Goal: Task Accomplishment & Management: Complete application form

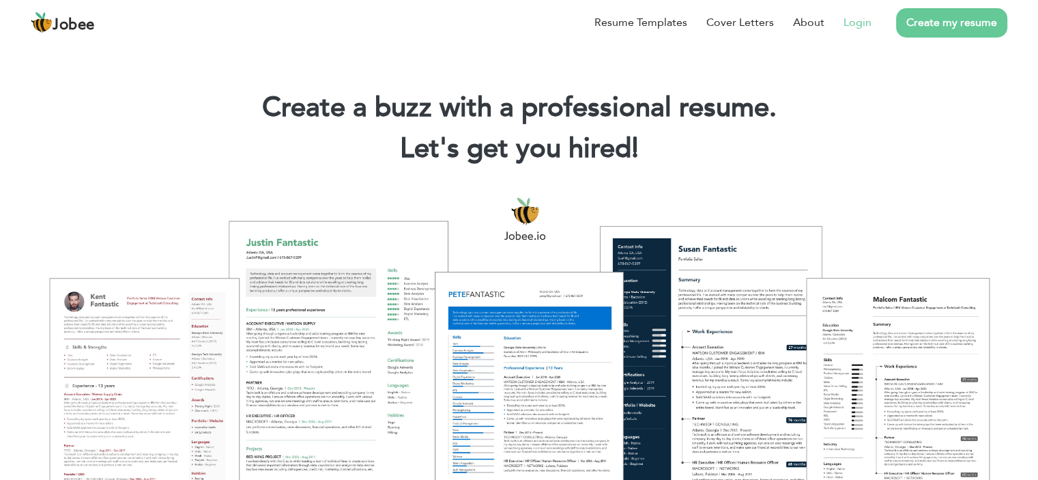
click at [847, 20] on link "Login" at bounding box center [857, 22] width 28 height 16
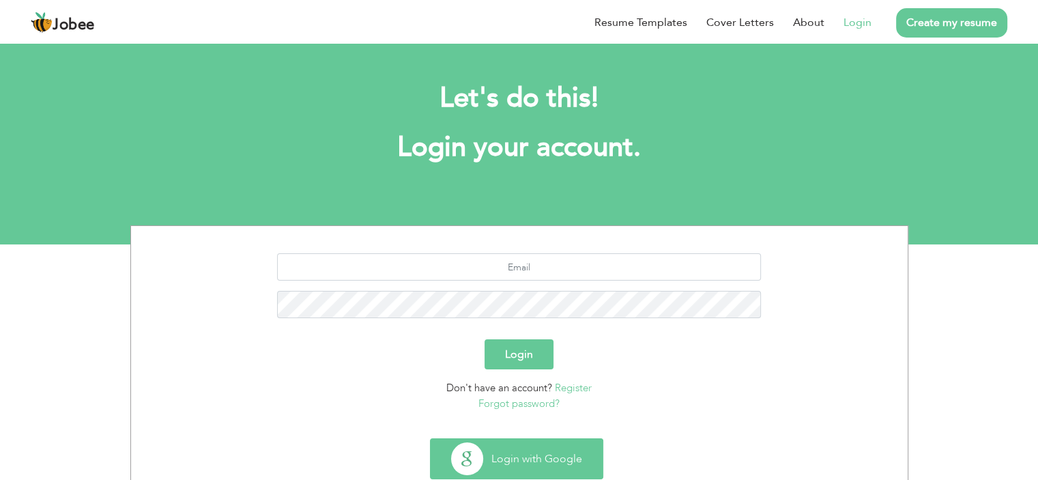
click at [540, 450] on button "Login with Google" at bounding box center [516, 459] width 172 height 40
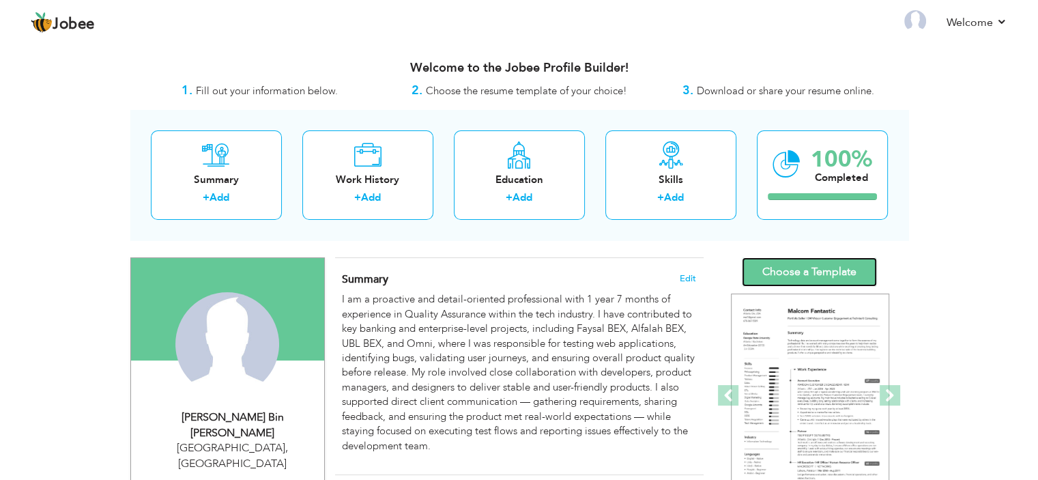
click at [808, 259] on link "Choose a Template" at bounding box center [809, 271] width 135 height 29
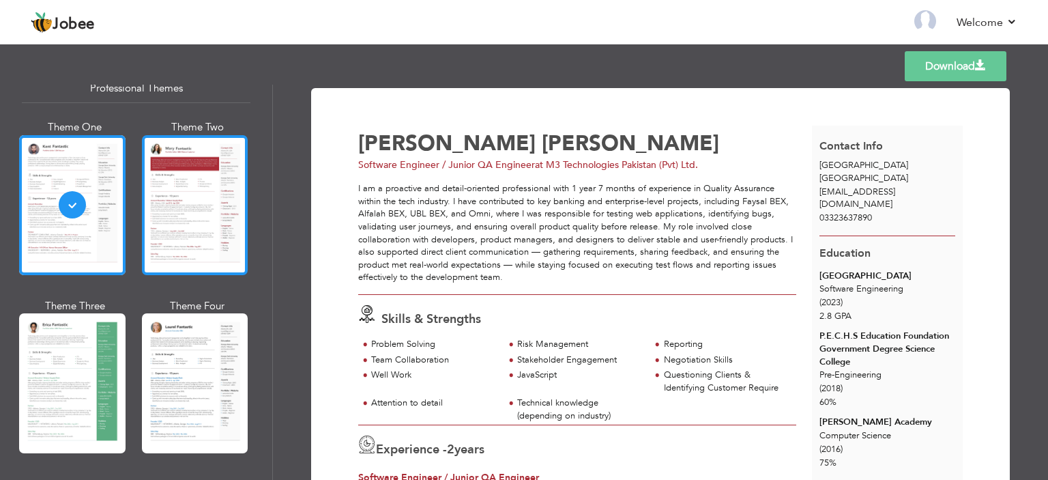
scroll to position [68, 0]
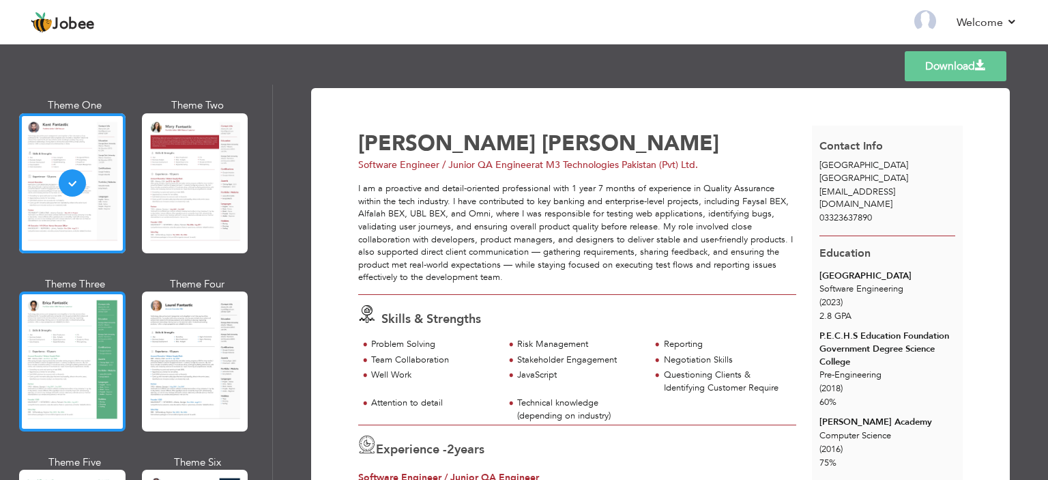
click at [102, 327] on div at bounding box center [72, 361] width 106 height 140
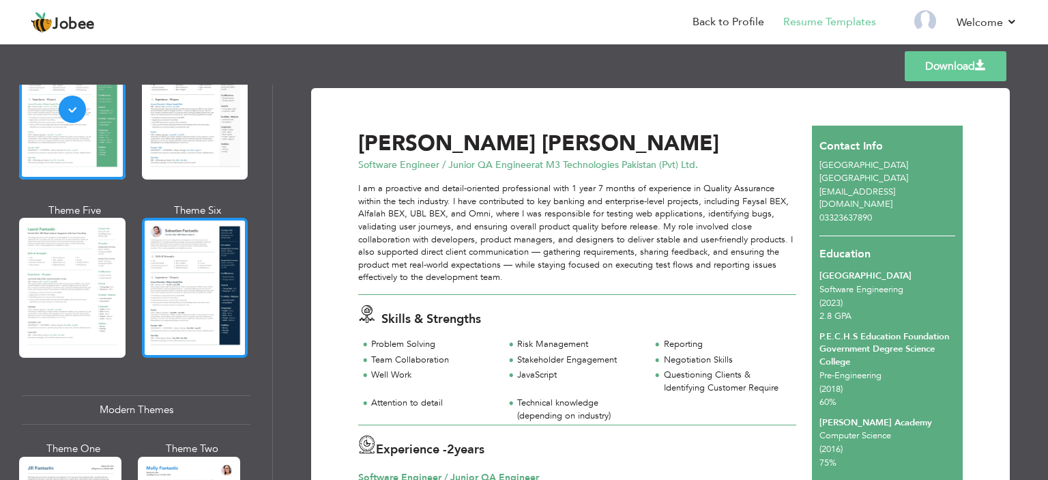
scroll to position [341, 0]
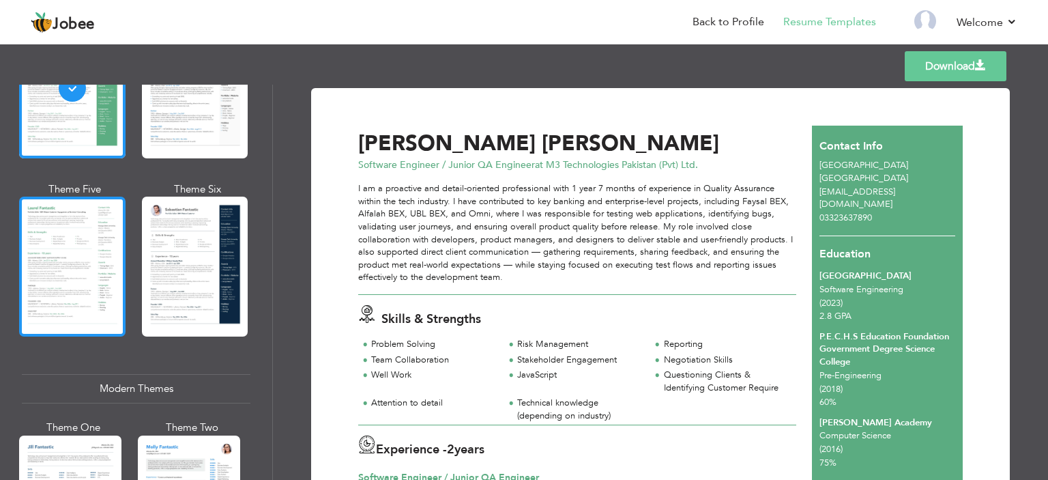
click at [78, 250] on div at bounding box center [72, 266] width 106 height 140
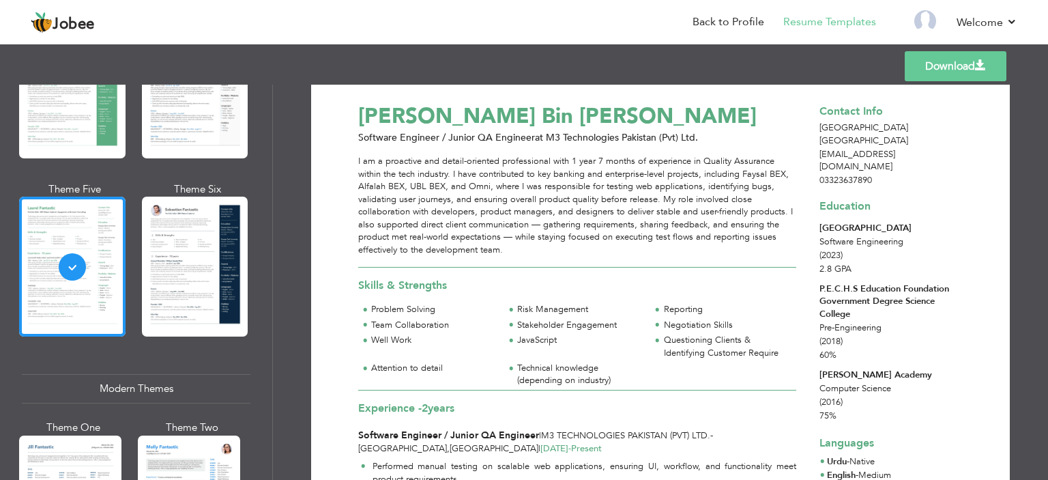
scroll to position [0, 0]
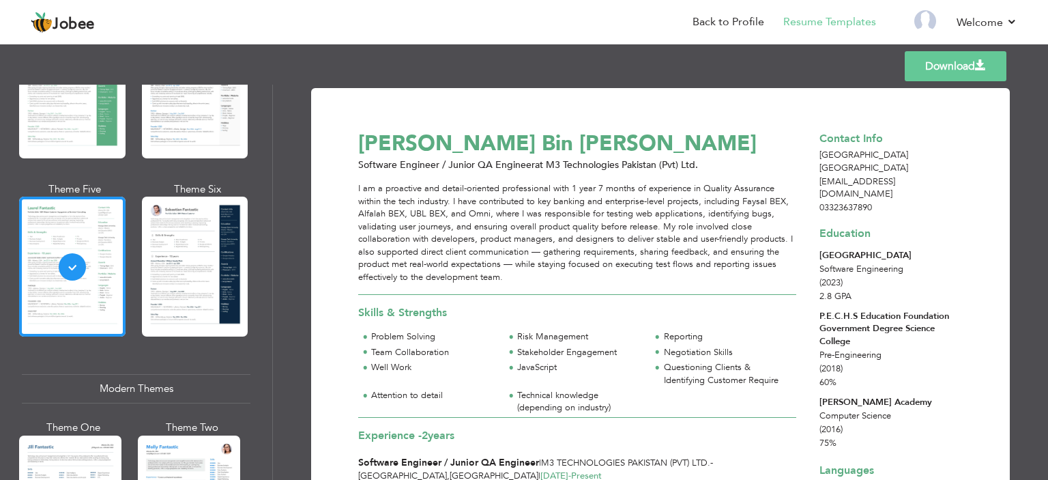
click at [202, 233] on div at bounding box center [195, 266] width 106 height 140
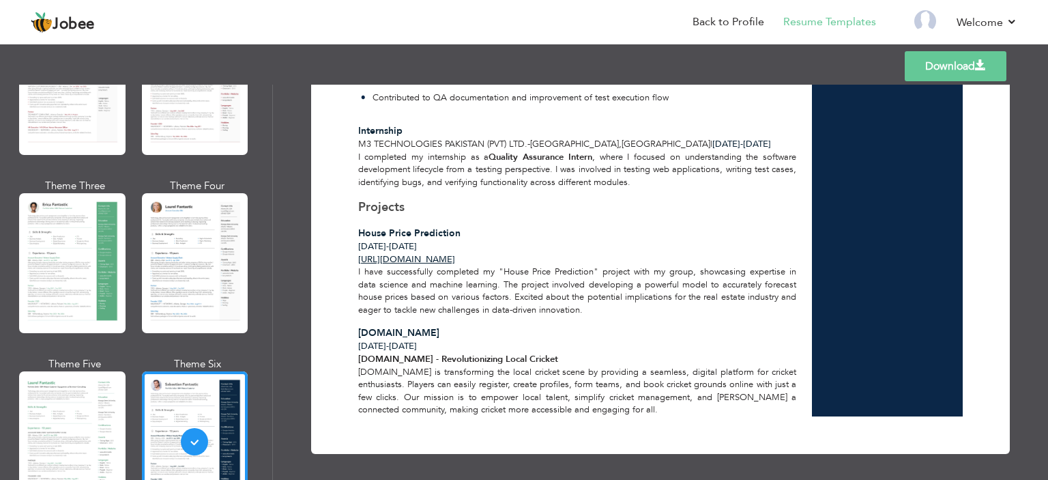
scroll to position [205, 0]
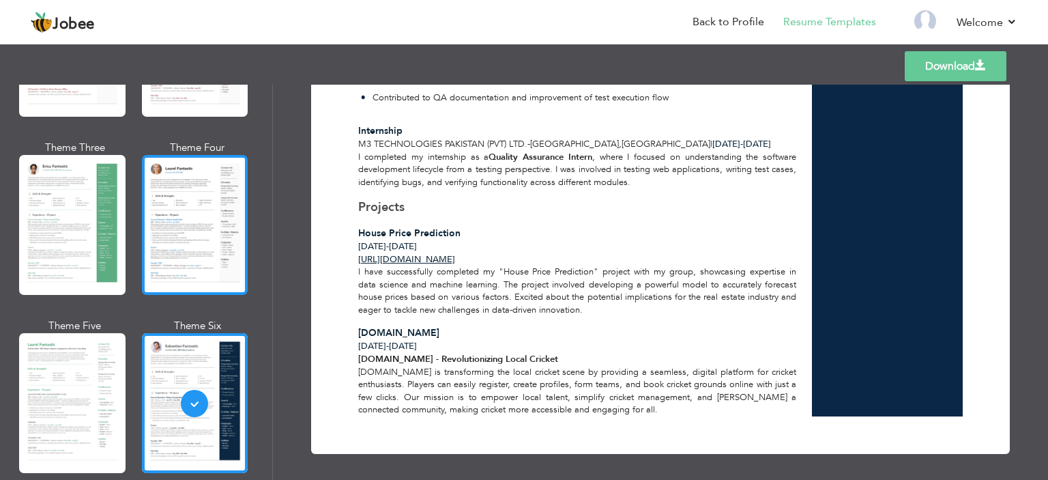
click at [207, 226] on div at bounding box center [195, 225] width 106 height 140
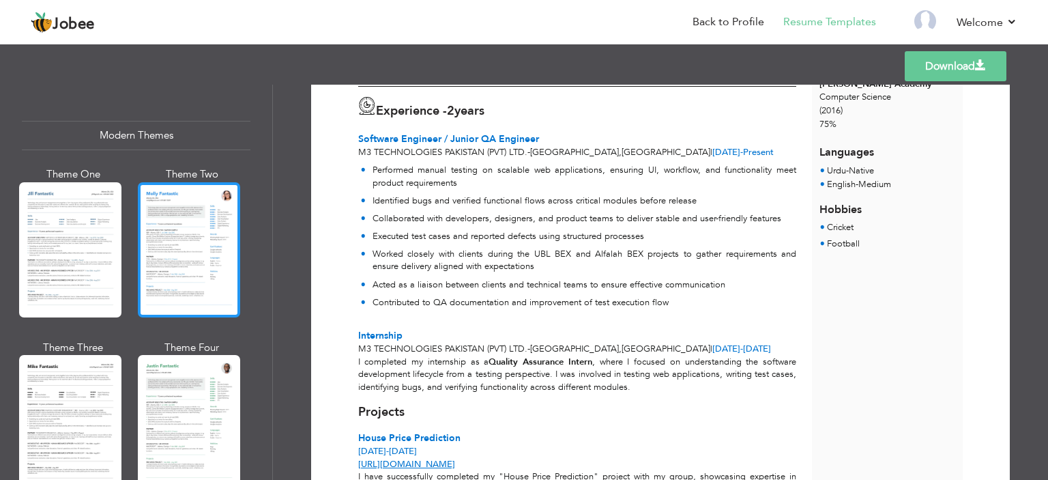
scroll to position [614, 0]
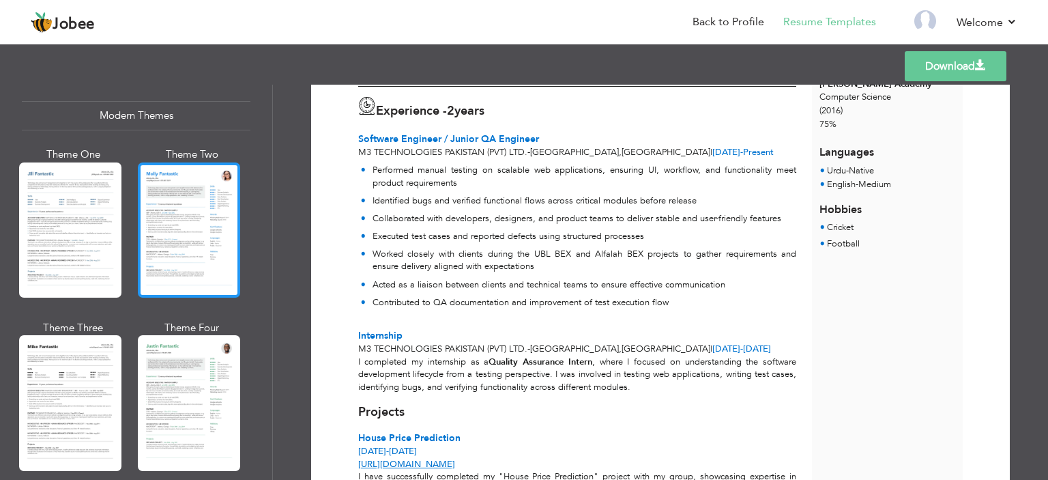
click at [205, 248] on div at bounding box center [189, 229] width 102 height 135
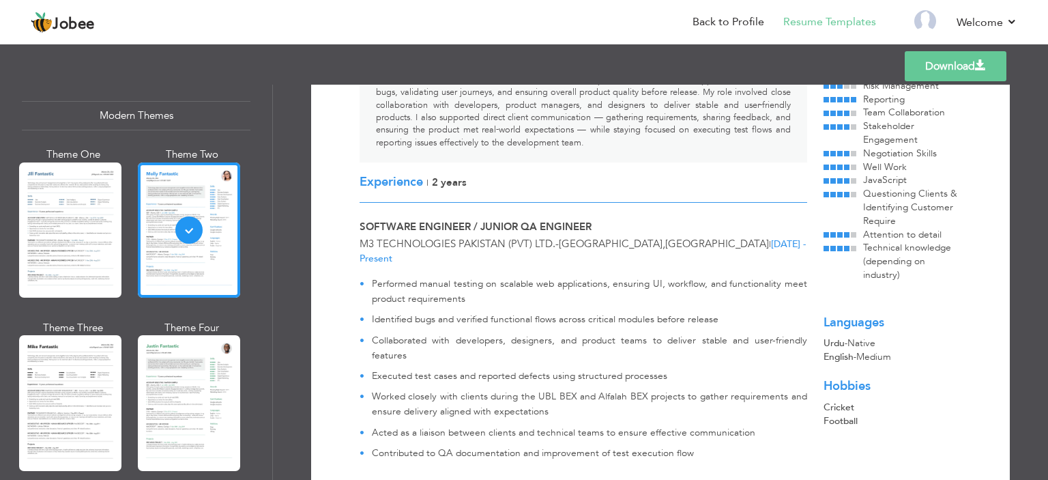
scroll to position [205, 0]
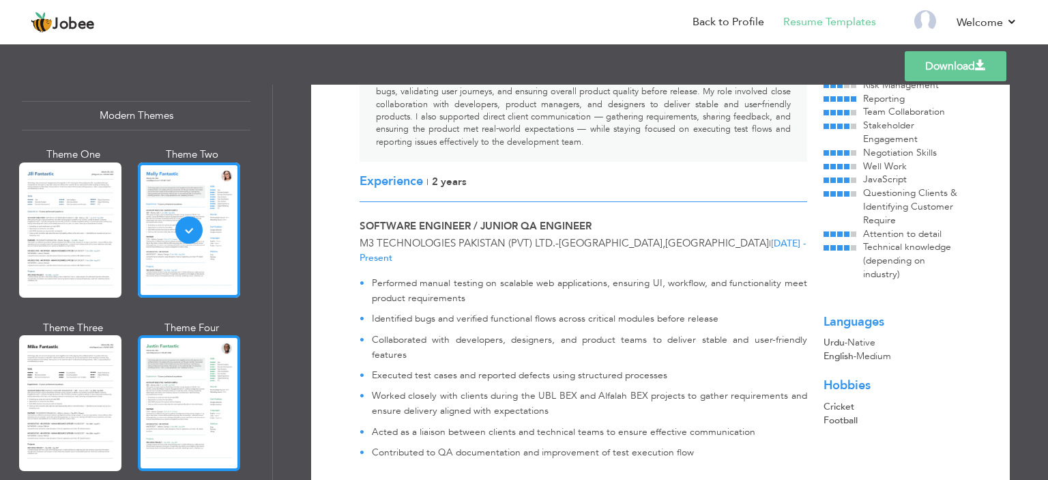
click at [183, 375] on div at bounding box center [189, 402] width 102 height 135
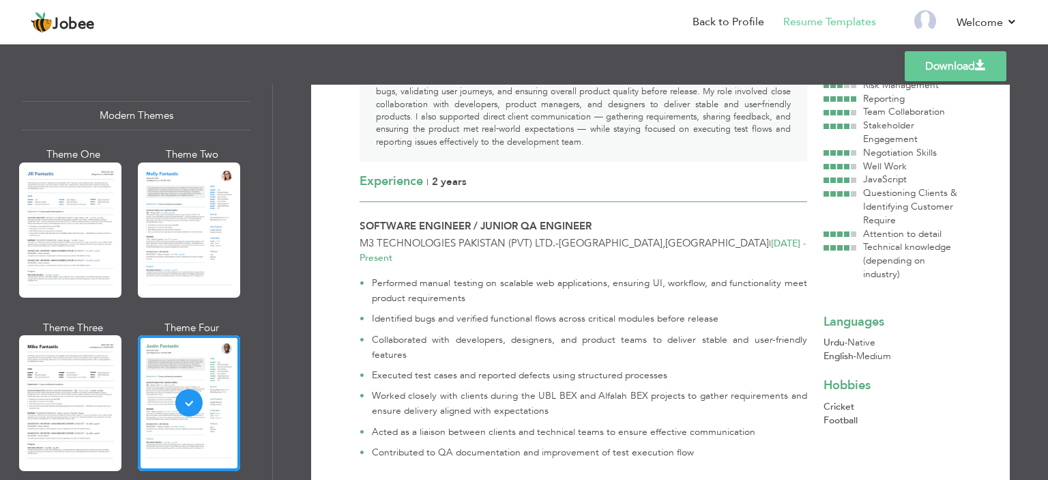
scroll to position [0, 0]
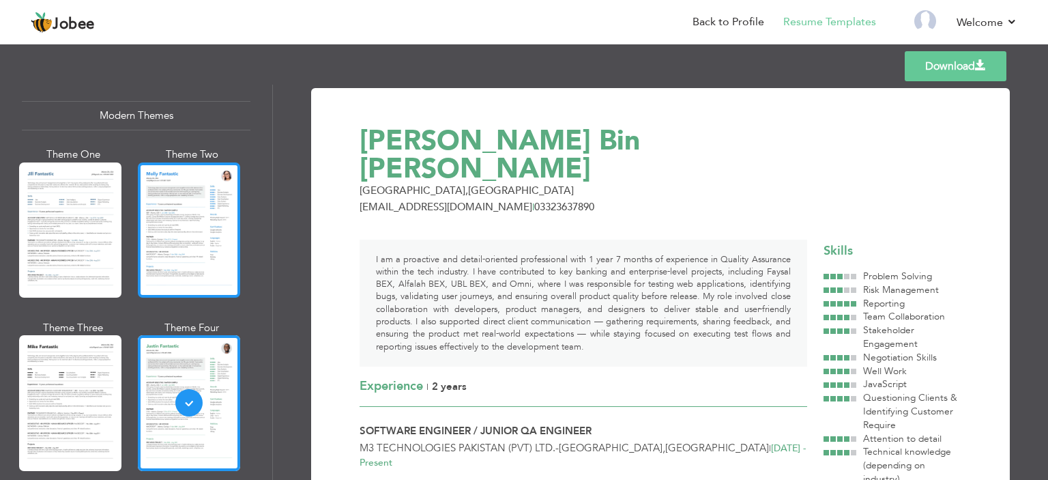
click at [192, 237] on div at bounding box center [189, 229] width 102 height 135
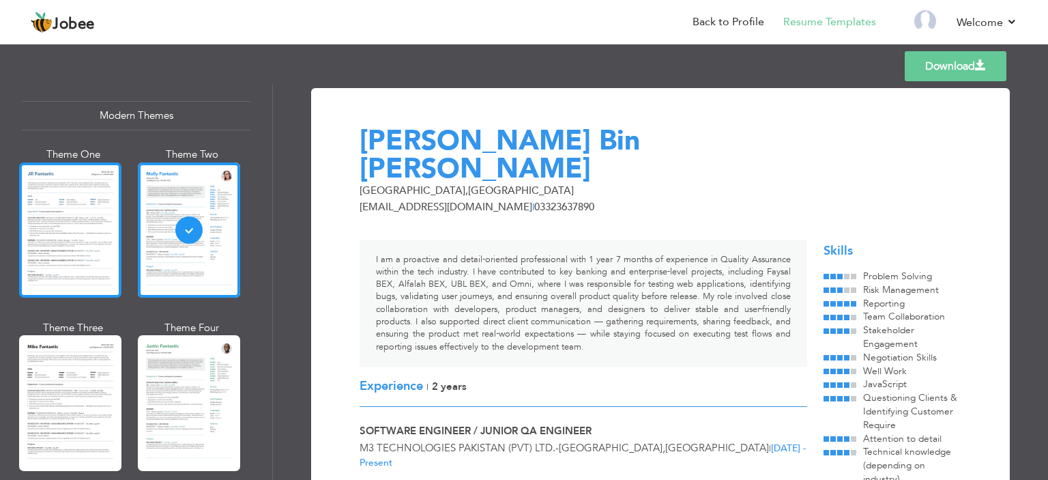
click at [83, 242] on div at bounding box center [70, 229] width 102 height 135
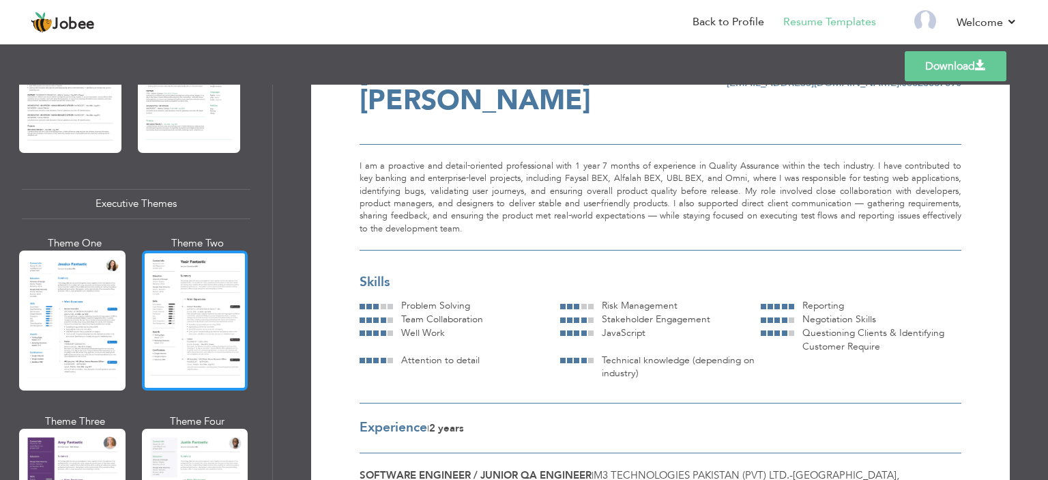
scroll to position [955, 0]
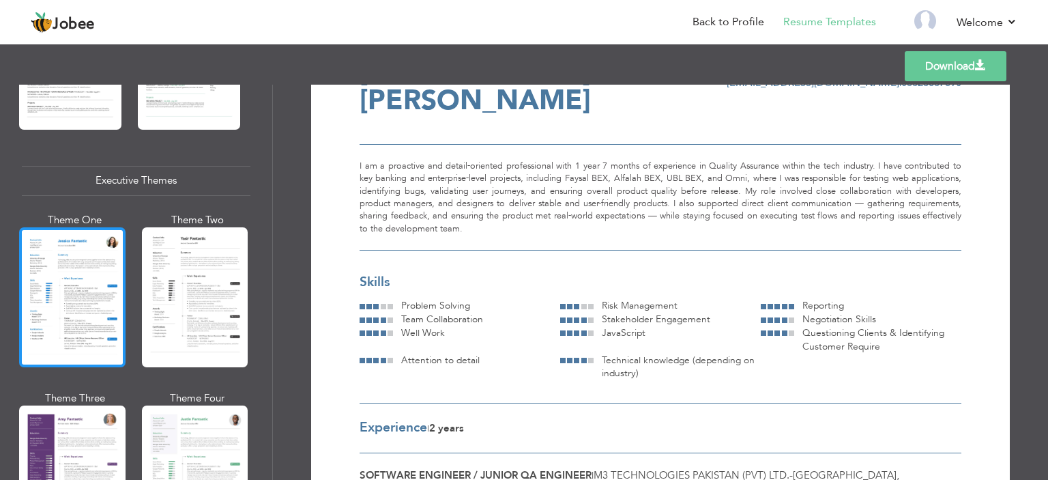
click at [94, 310] on div at bounding box center [72, 297] width 106 height 140
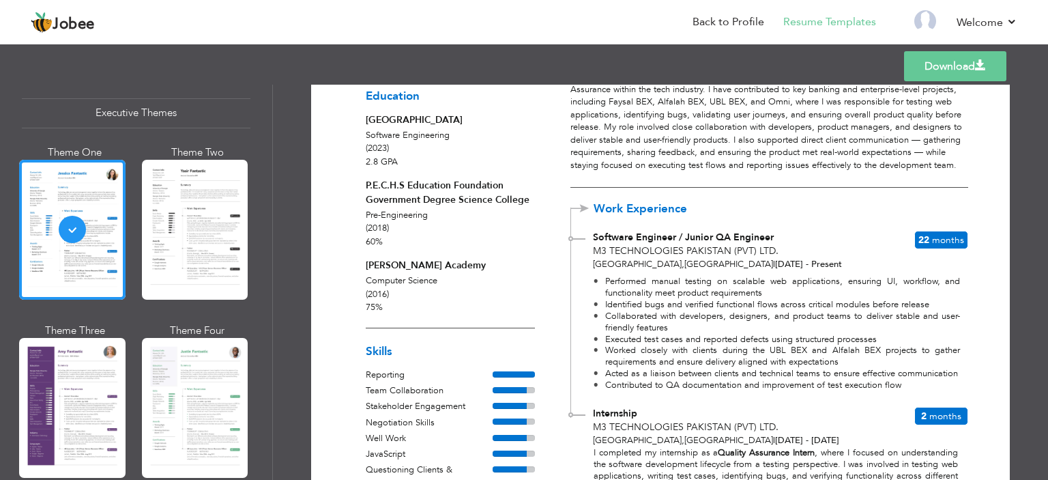
scroll to position [205, 0]
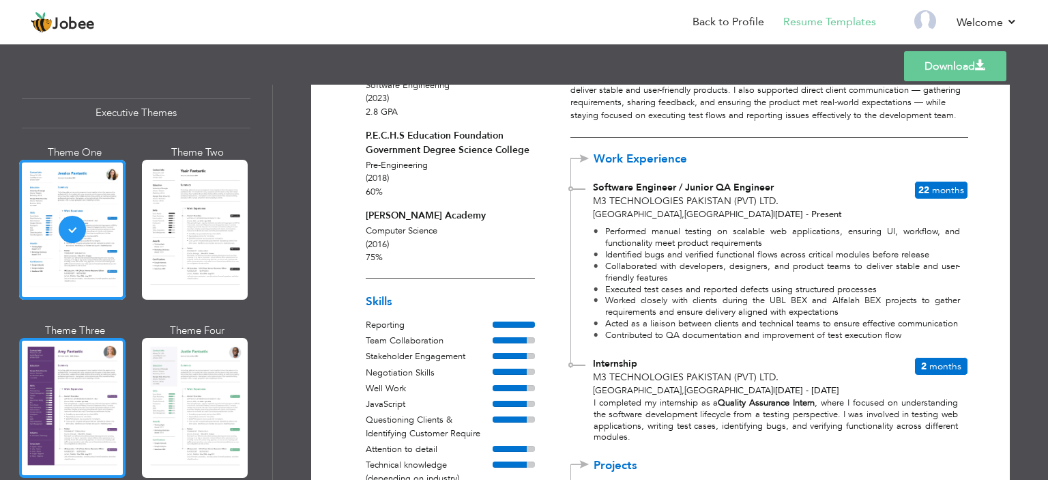
click at [106, 376] on div at bounding box center [72, 408] width 106 height 140
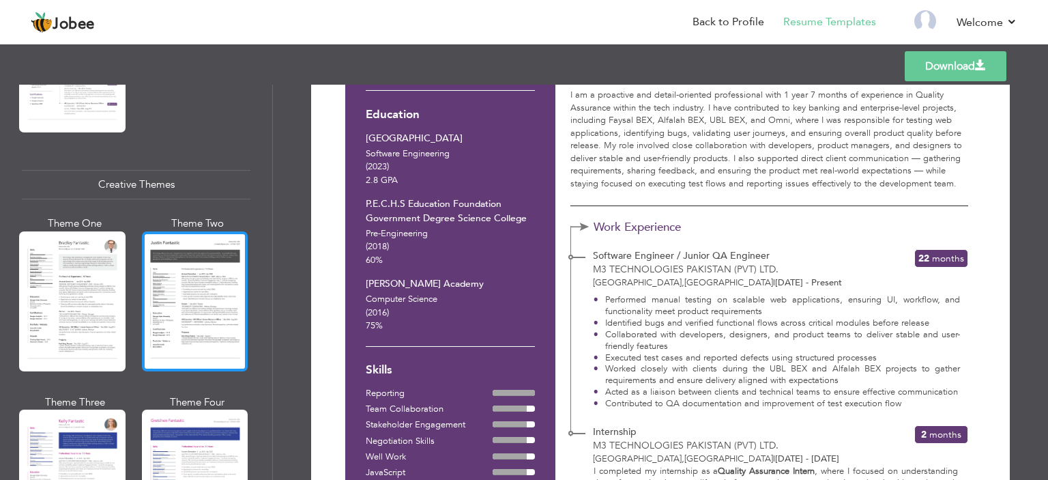
scroll to position [1569, 0]
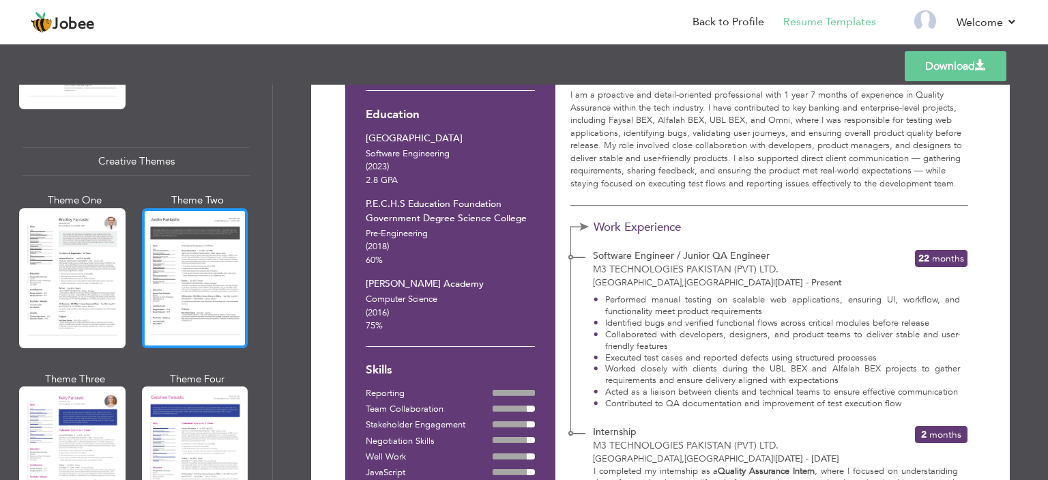
click at [206, 289] on div at bounding box center [195, 278] width 106 height 140
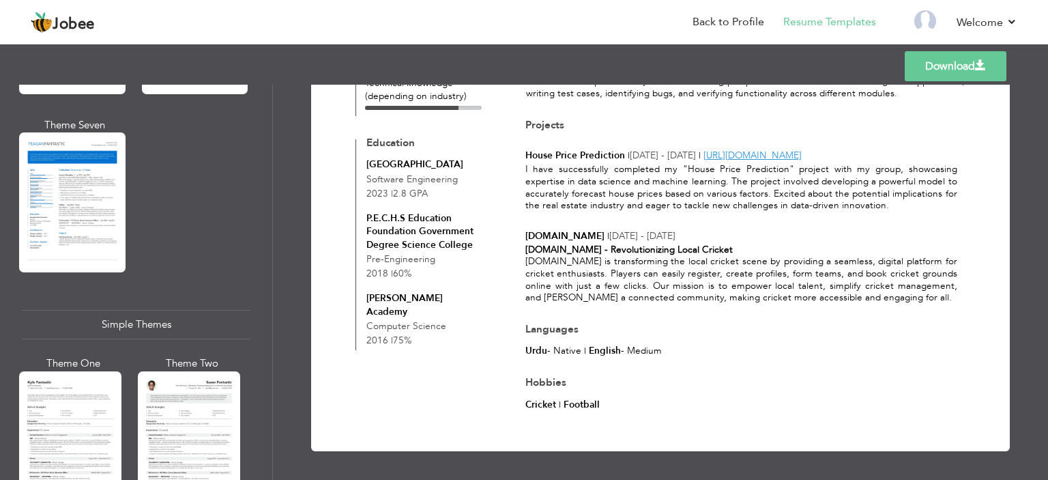
scroll to position [2319, 0]
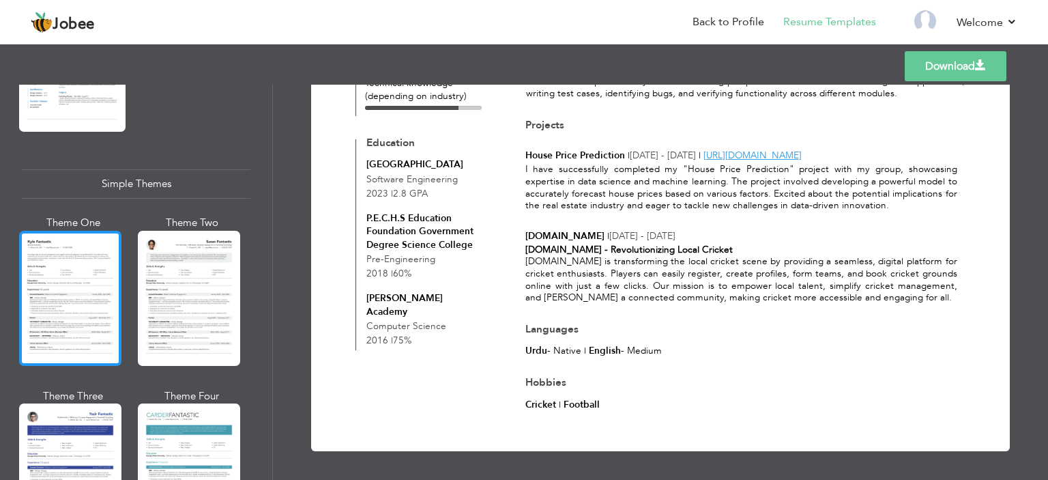
click at [73, 300] on div at bounding box center [70, 298] width 102 height 135
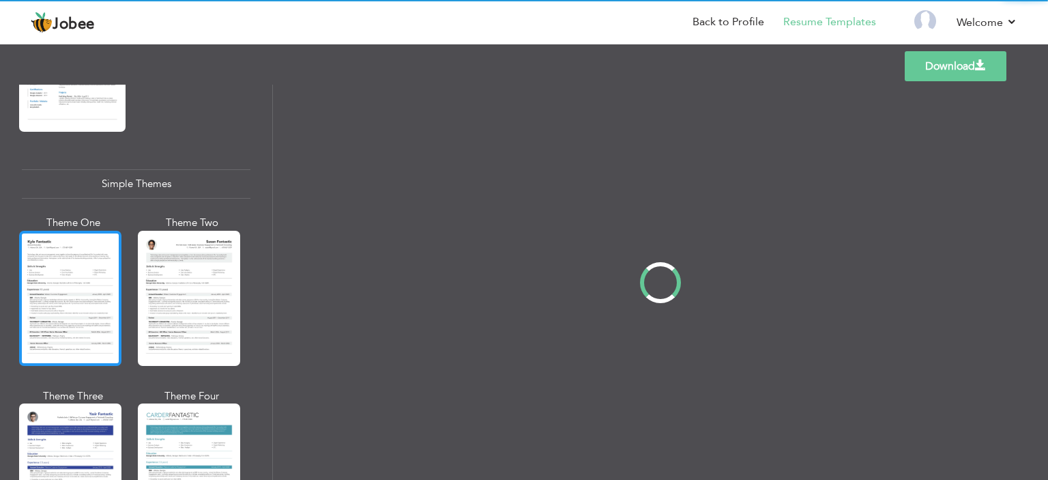
scroll to position [0, 0]
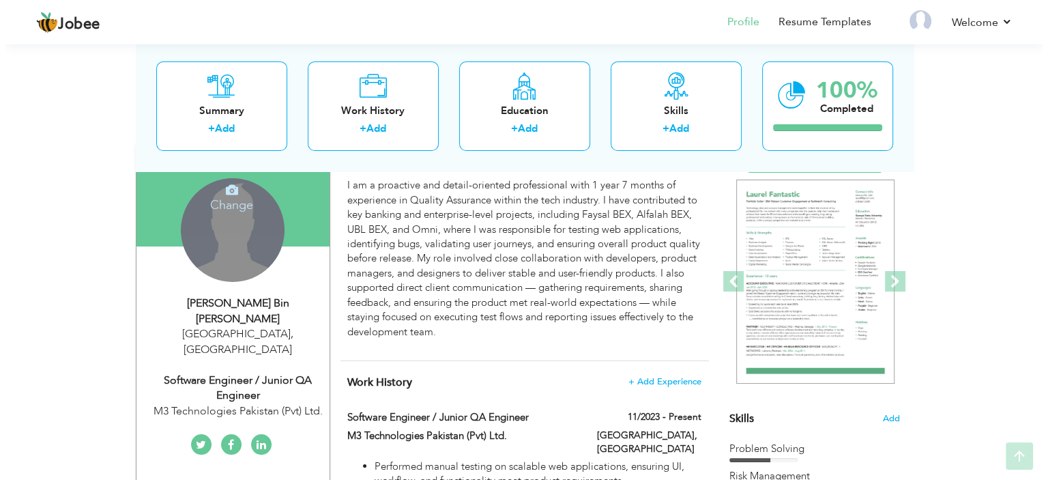
scroll to position [136, 0]
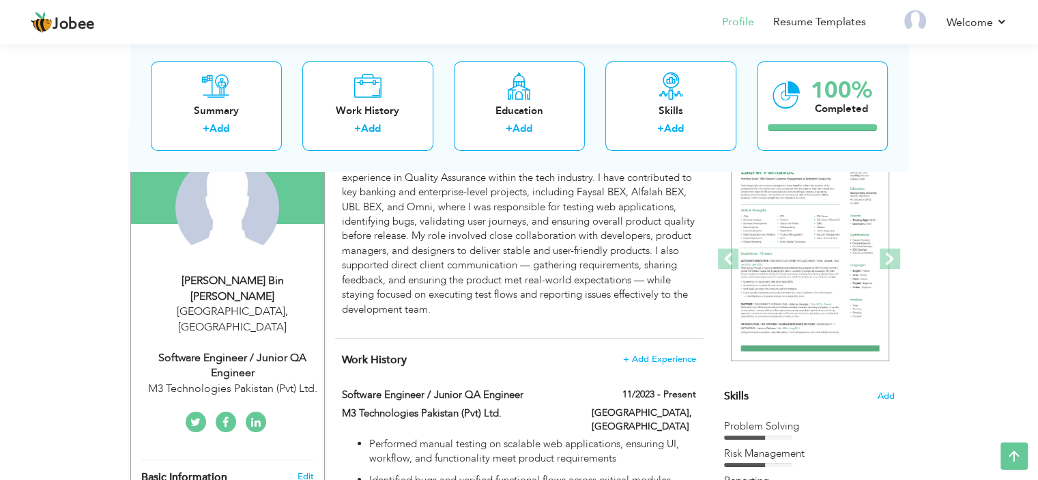
click at [244, 304] on div "Karachi , Pakistan" at bounding box center [232, 319] width 183 height 31
type input "Abdul Ahad"
type input "[PERSON_NAME]"
type input "03323637890"
select select "number:166"
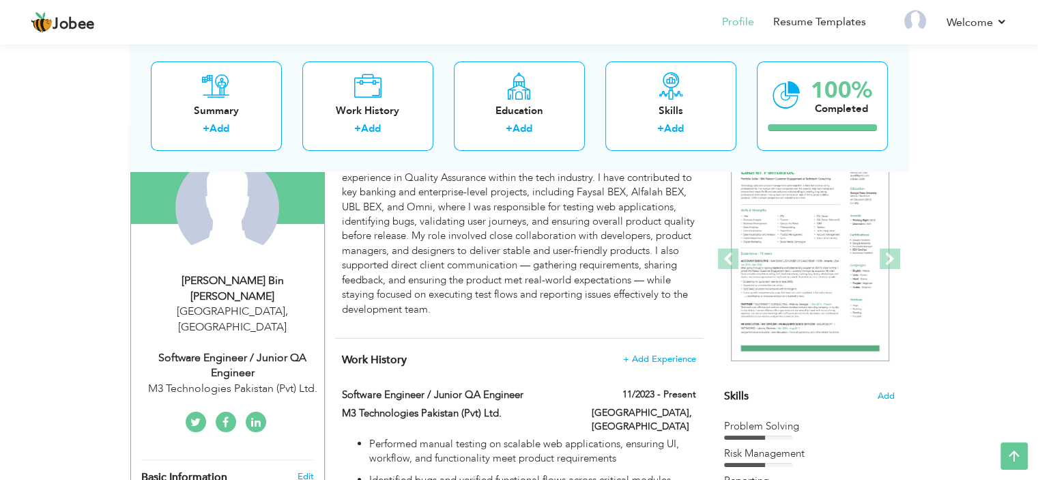
type input "[GEOGRAPHIC_DATA]"
select select "number:4"
type input "M3 Technologies Pakistan (Pvt) Ltd."
type input "Software Engineer / Junior QA Engineer"
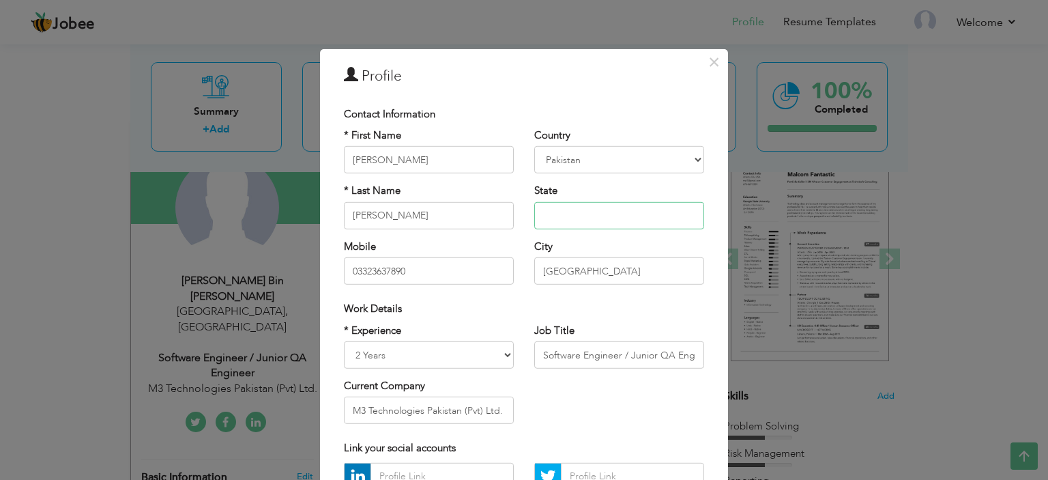
click at [614, 219] on input "text" at bounding box center [619, 215] width 170 height 27
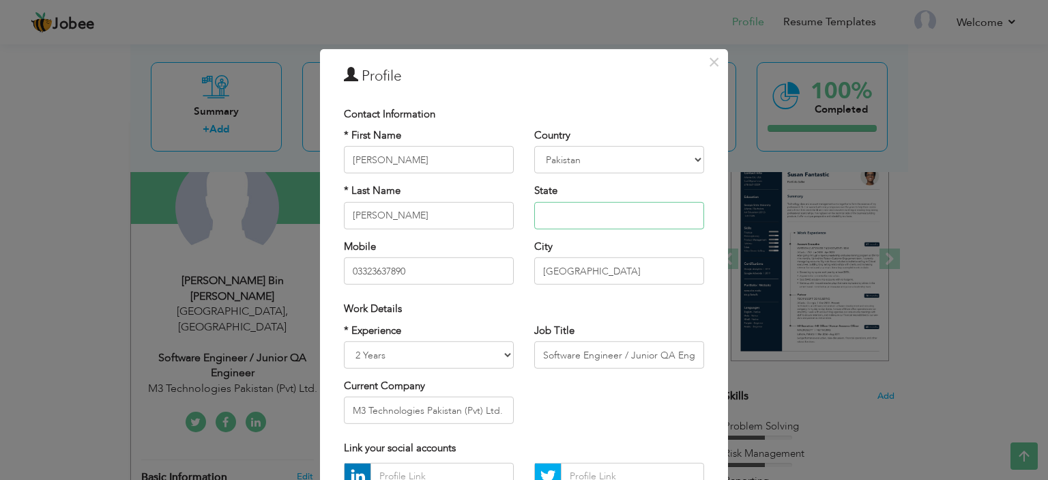
type input "Sheet No 15, House No 15,3/4-4b, Model Colony, Malir, Karachi. Karachi, Pakistan"
click at [625, 244] on div "City Karachi Are you sure?" at bounding box center [619, 261] width 170 height 45
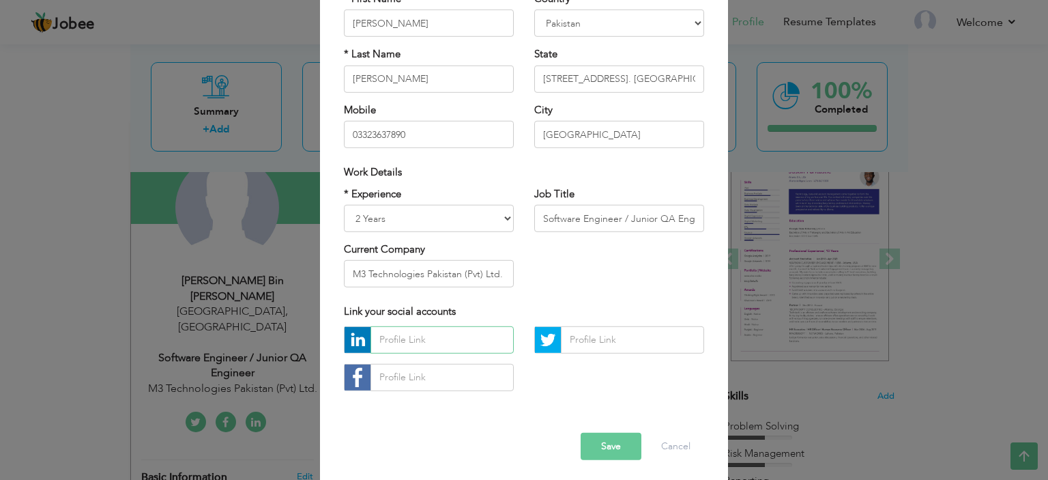
click at [444, 335] on input "text" at bounding box center [441, 339] width 143 height 27
paste input "https://www.linkedin.com/in/abdul-ahad-bf/"
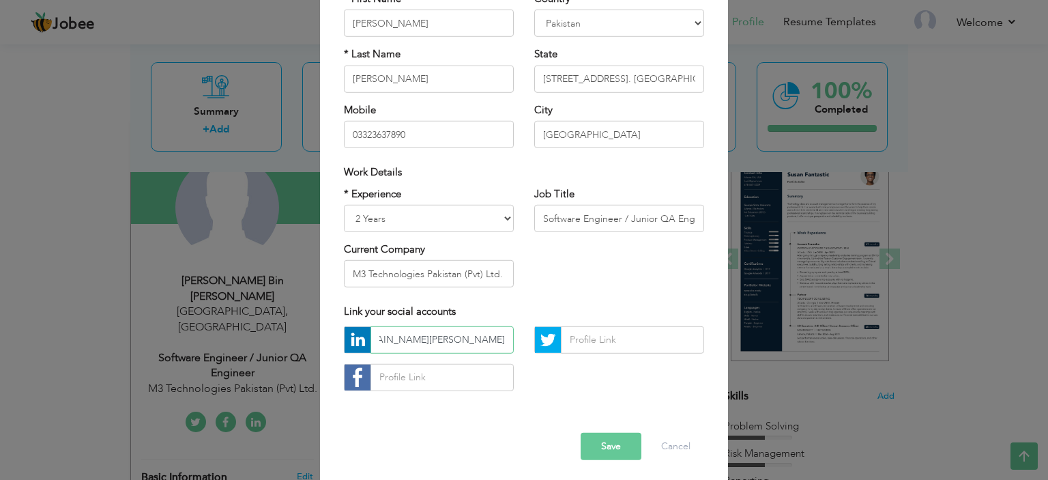
scroll to position [68, 0]
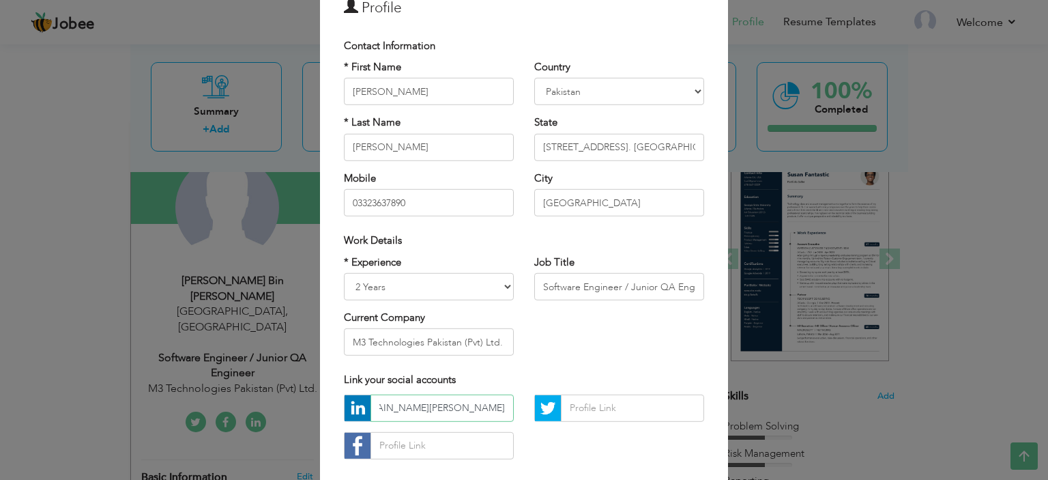
type input "https://www.linkedin.com/in/abdul-ahad-bf/"
click at [652, 153] on input "Sheet No 15, House No 15,3/4-4b, Model Colony, Malir, Karachi. Karachi, Pakistan" at bounding box center [619, 147] width 170 height 27
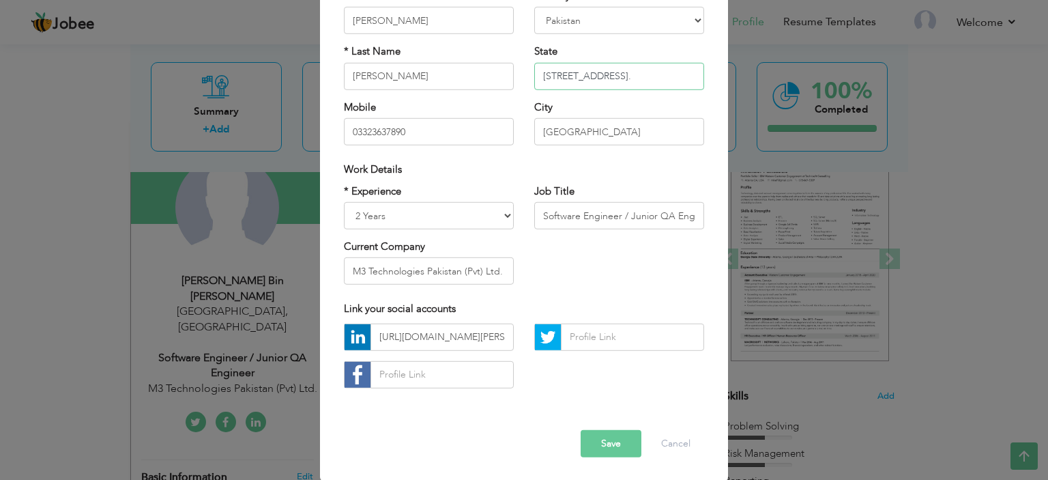
scroll to position [140, 0]
type input "Sheet No 15, House No 15,3/4-4b, Model Colony, Malir, Karachi, Sindh."
click at [598, 444] on button "Save" at bounding box center [611, 442] width 61 height 27
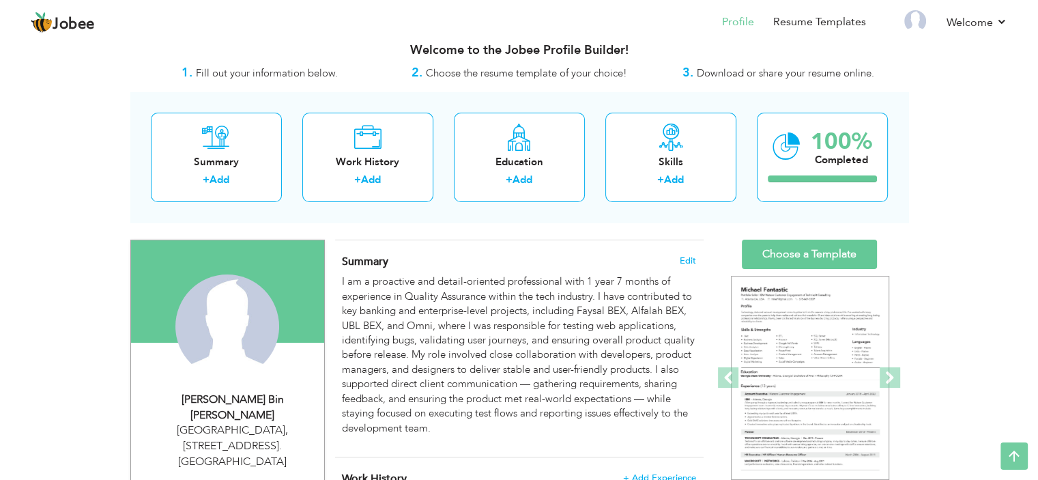
scroll to position [0, 0]
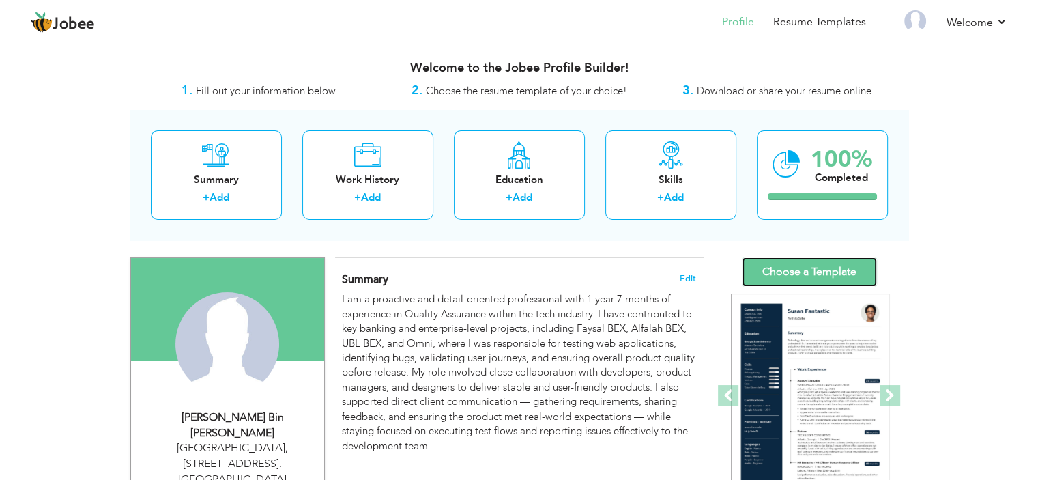
click at [788, 272] on link "Choose a Template" at bounding box center [809, 271] width 135 height 29
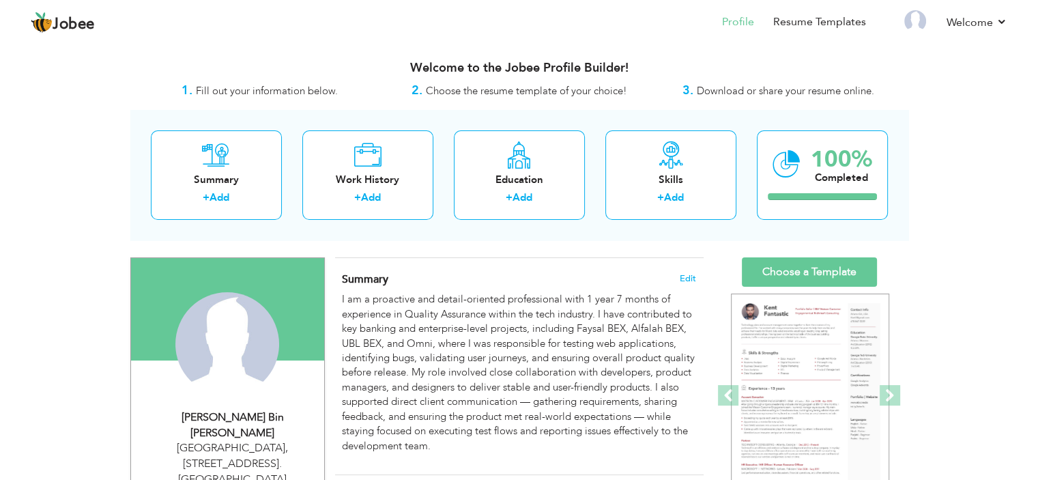
click at [273, 440] on div "[STREET_ADDRESS]. [GEOGRAPHIC_DATA]" at bounding box center [232, 463] width 183 height 47
select select "number:166"
select select "number:4"
type input "M3 Technologies Pakistan (Pvt) Ltd."
type input "Software Engineer / Junior QA Engineer"
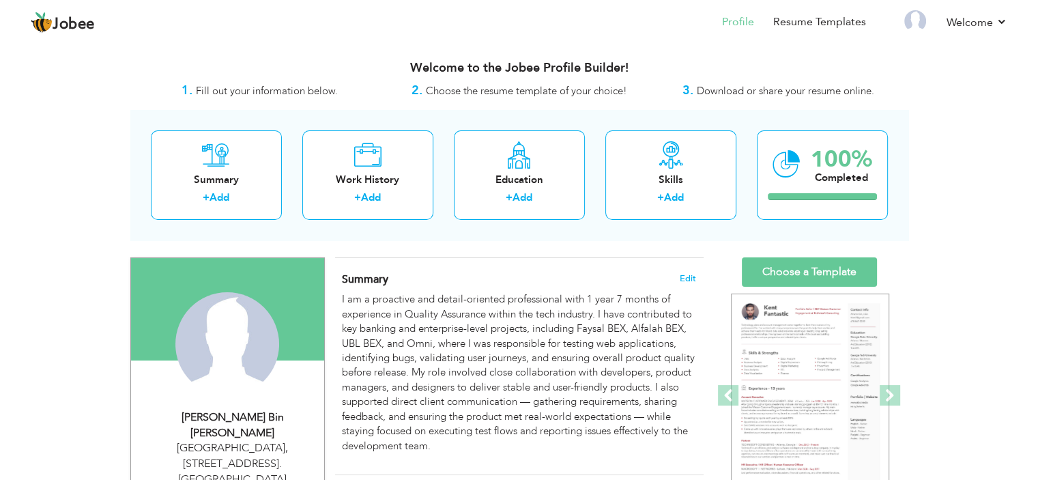
type input "https://www.linkedin.com/in/abdul-ahad-bf/"
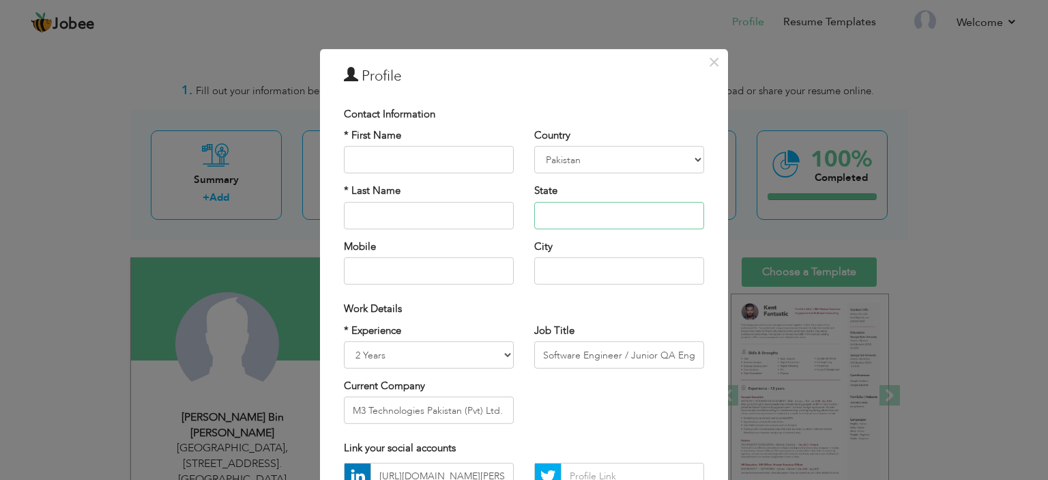
click at [556, 218] on input "text" at bounding box center [619, 215] width 170 height 27
click at [658, 213] on input "Sheet No 15, House No 15,3/4-4b, Model Colony, Malir, Karachi, Sindh." at bounding box center [619, 215] width 170 height 27
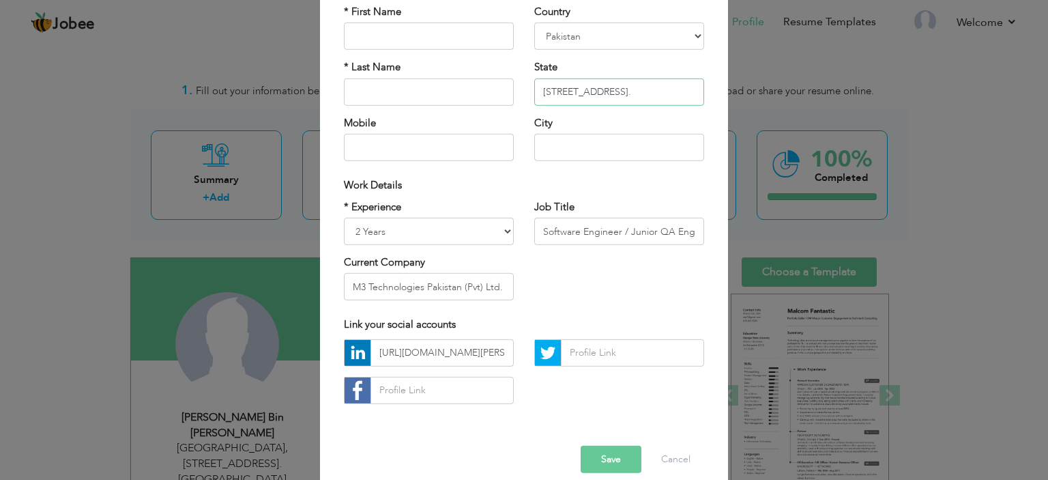
scroll to position [140, 0]
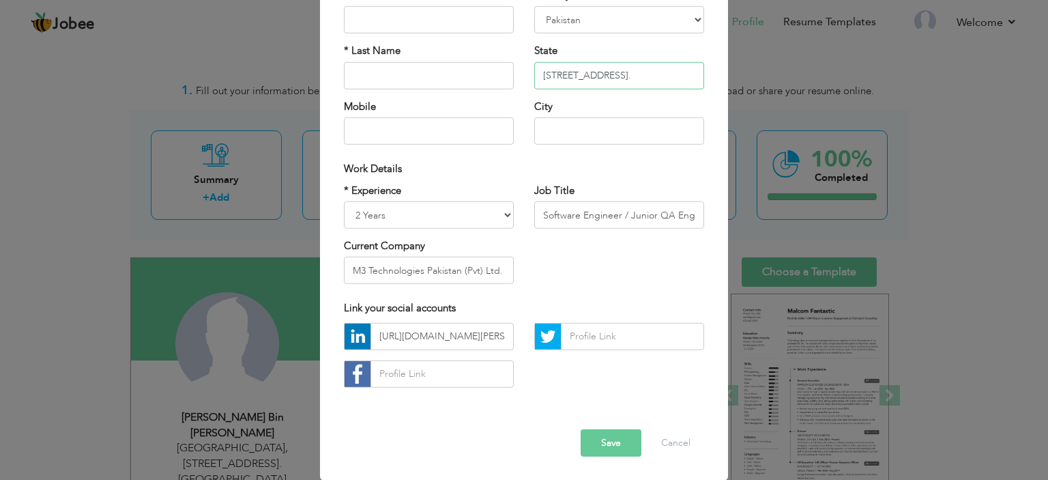
type input "[STREET_ADDRESS]."
click at [613, 431] on button "Save" at bounding box center [611, 442] width 61 height 27
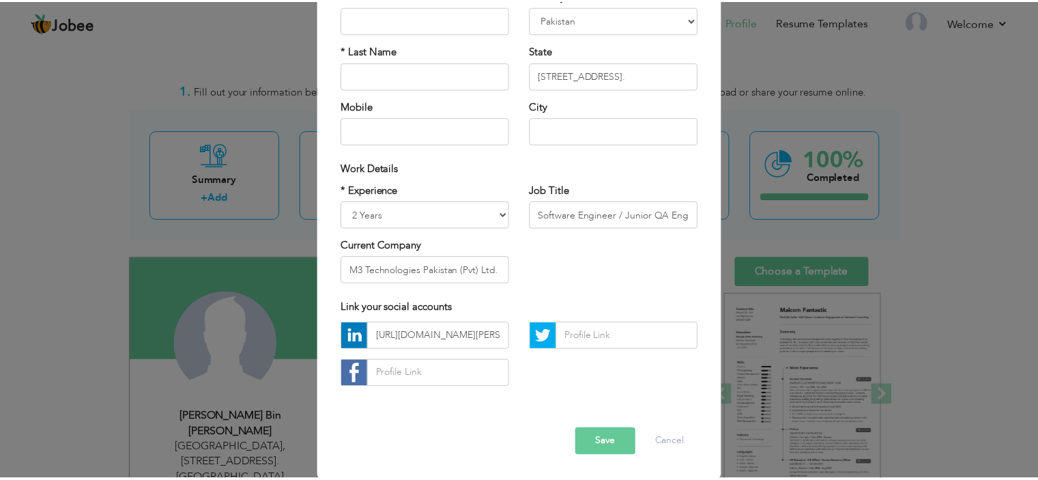
scroll to position [0, 0]
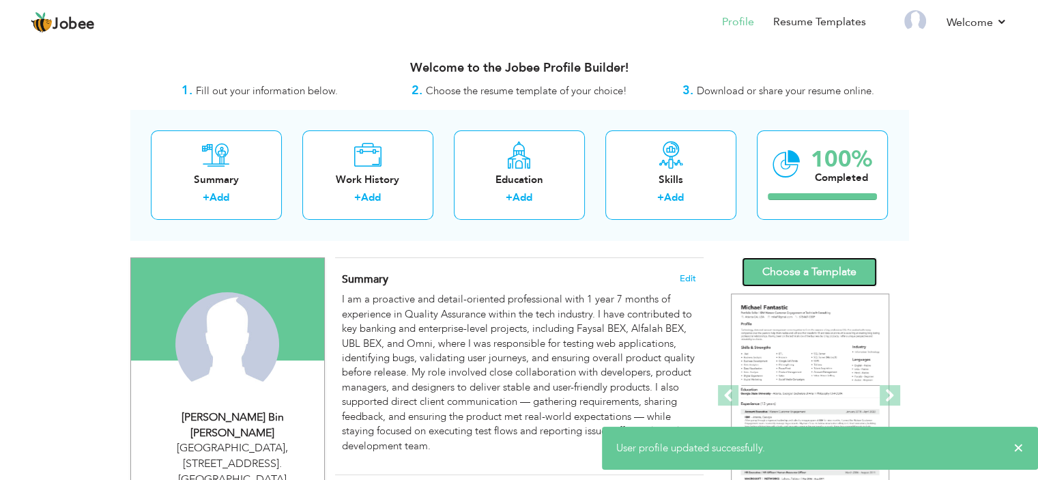
click at [796, 273] on link "Choose a Template" at bounding box center [809, 271] width 135 height 29
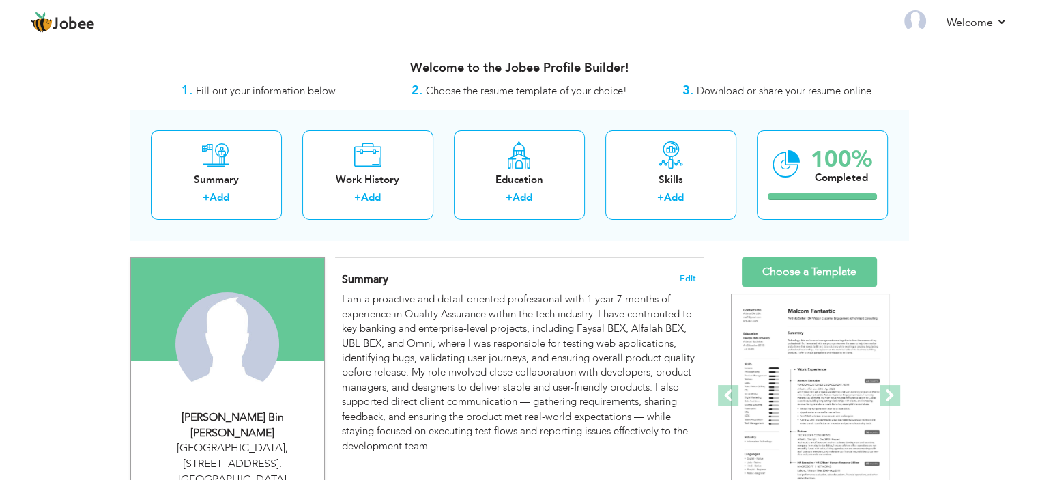
click at [226, 440] on div "[STREET_ADDRESS]. [GEOGRAPHIC_DATA]" at bounding box center [232, 463] width 183 height 47
select select "number:166"
select select "number:4"
type input "M3 Technologies Pakistan (Pvt) Ltd."
type input "Software Engineer / Junior QA Engineer"
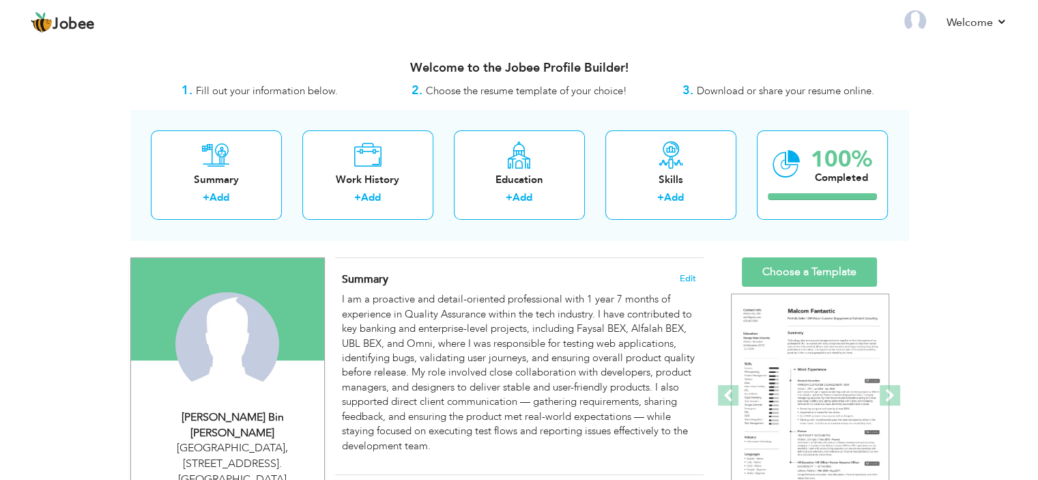
type input "https://www.linkedin.com/in/abdul-ahad-bf/"
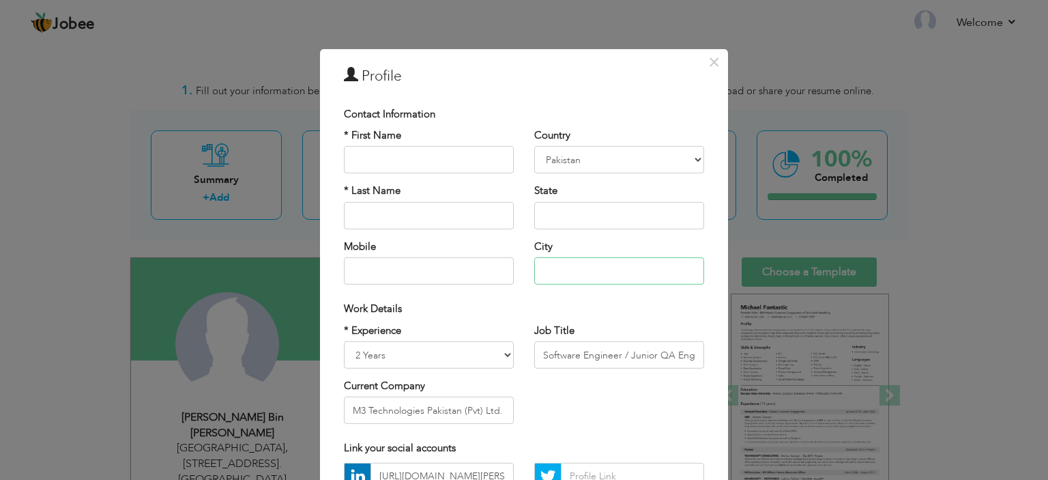
click at [570, 272] on input "text" at bounding box center [619, 270] width 170 height 27
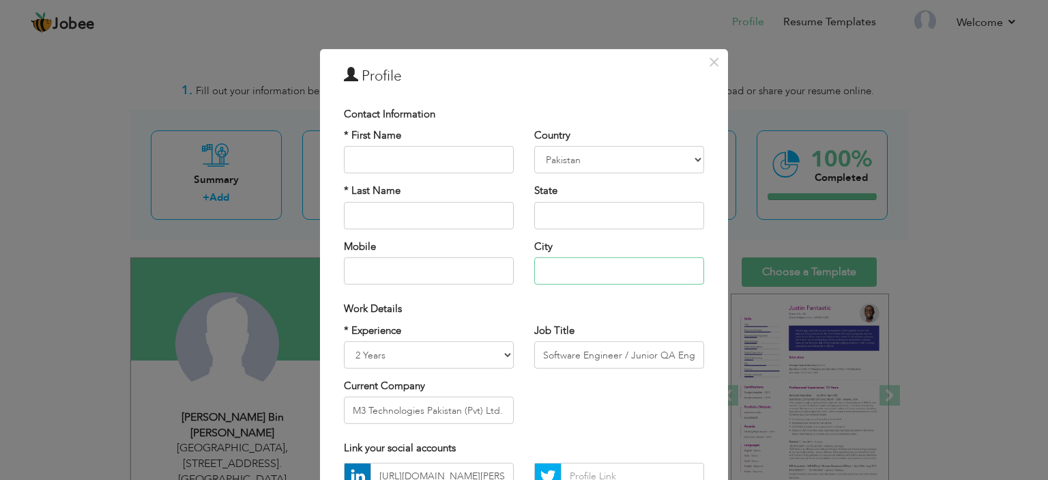
type input "Karachi"
click at [644, 216] on input "text" at bounding box center [619, 215] width 170 height 27
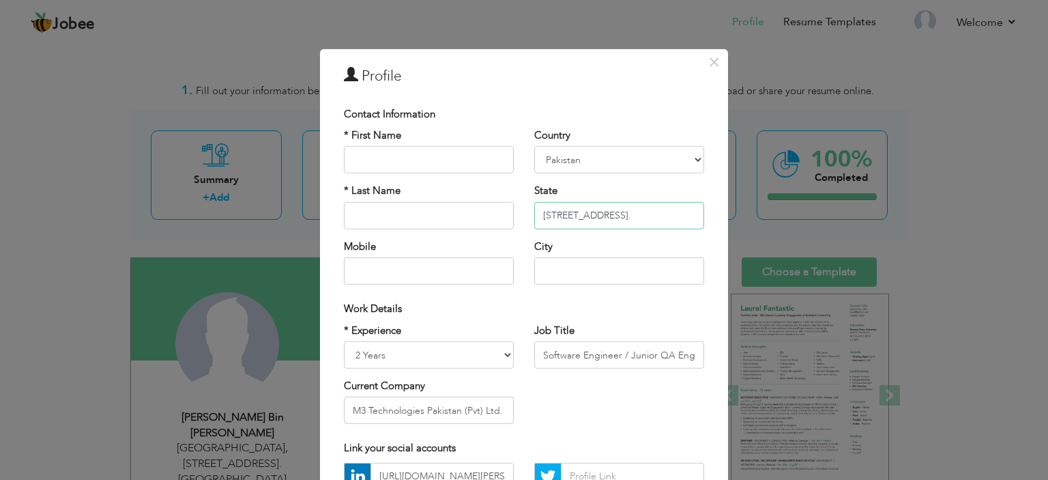
click at [660, 213] on input "[STREET_ADDRESS]." at bounding box center [619, 215] width 170 height 27
click at [663, 212] on input "[STREET_ADDRESS]." at bounding box center [619, 215] width 170 height 27
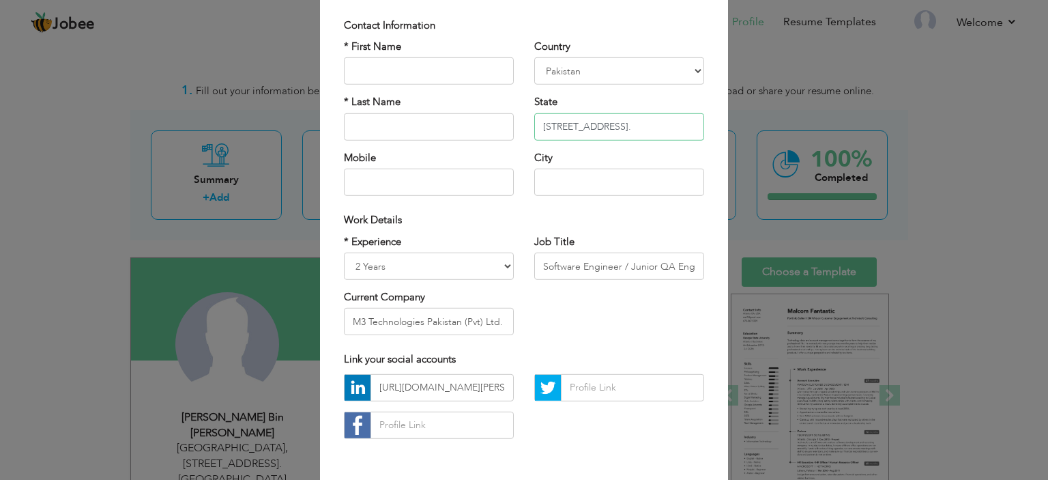
scroll to position [140, 0]
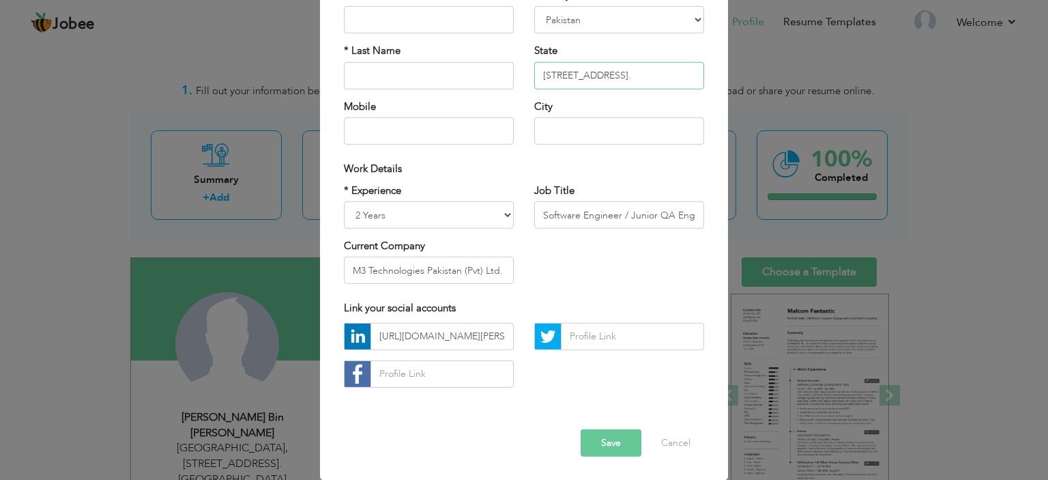
type input "[STREET_ADDRESS]."
click at [607, 445] on button "Save" at bounding box center [611, 442] width 61 height 27
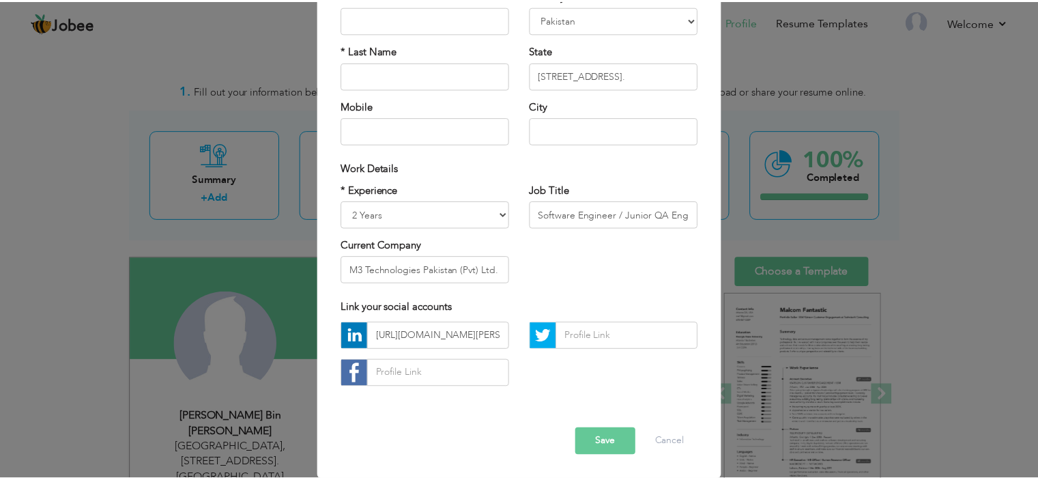
scroll to position [0, 0]
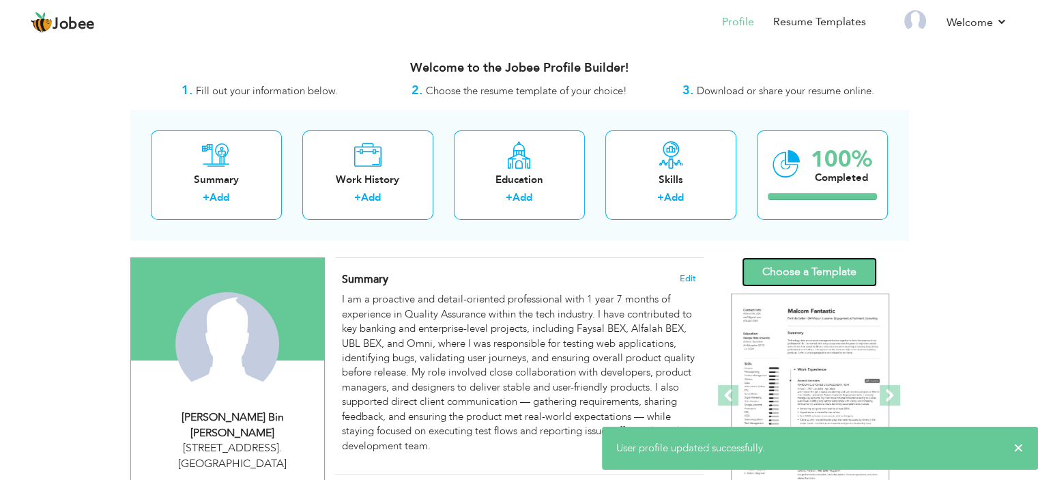
click at [789, 267] on link "Choose a Template" at bounding box center [809, 271] width 135 height 29
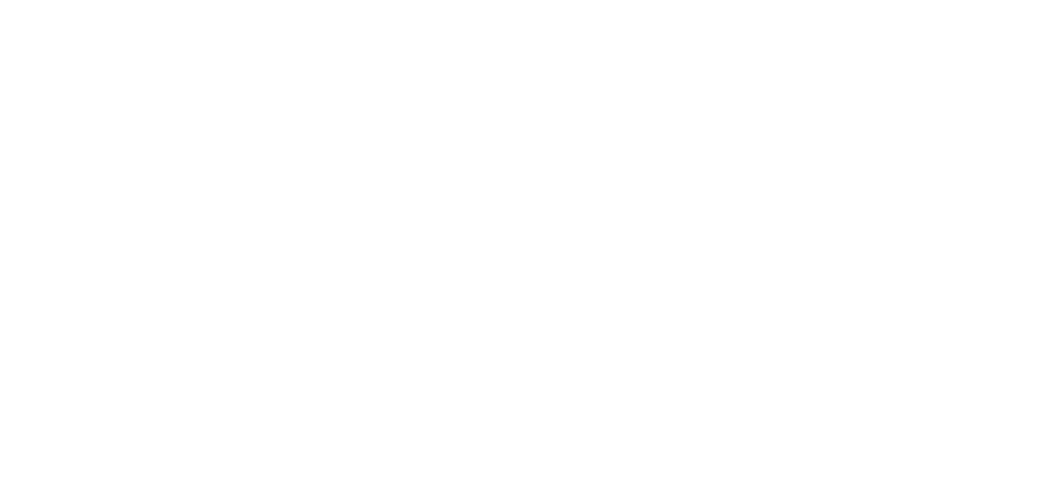
select select
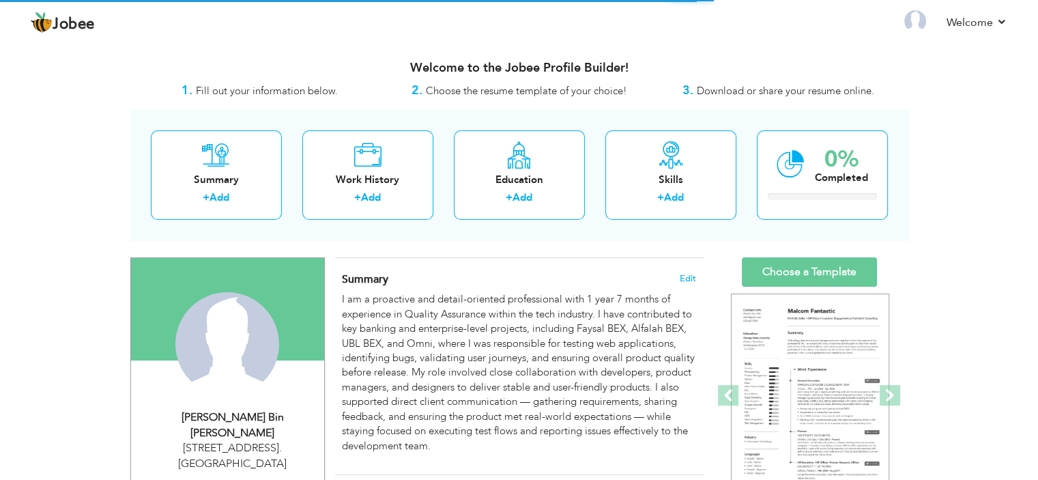
select select "?"
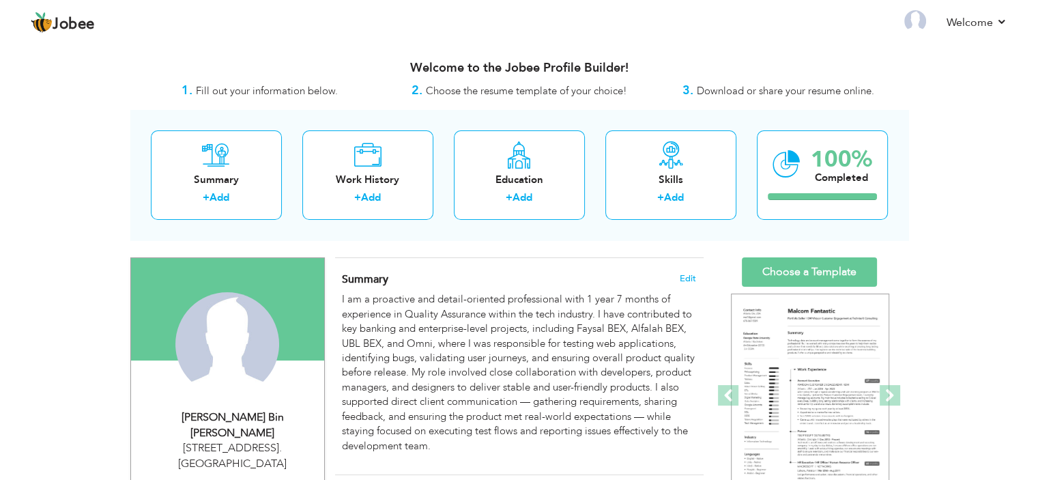
click at [259, 441] on div "[STREET_ADDRESS]. [GEOGRAPHIC_DATA]" at bounding box center [232, 455] width 183 height 31
select select "number:166"
select select "number:4"
type input "M3 Technologies Pakistan (Pvt) Ltd."
type input "Software Engineer / Junior QA Engineer"
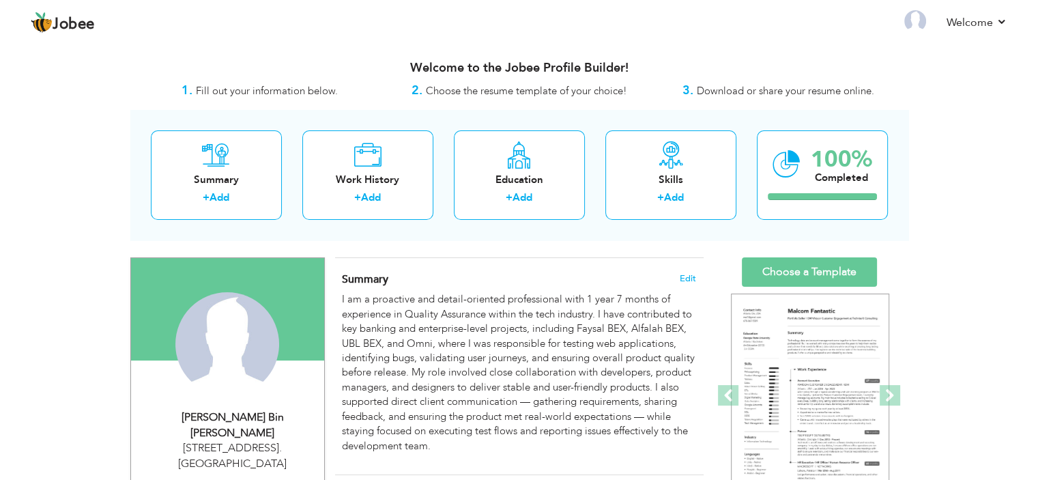
type input "[URL][DOMAIN_NAME][PERSON_NAME]"
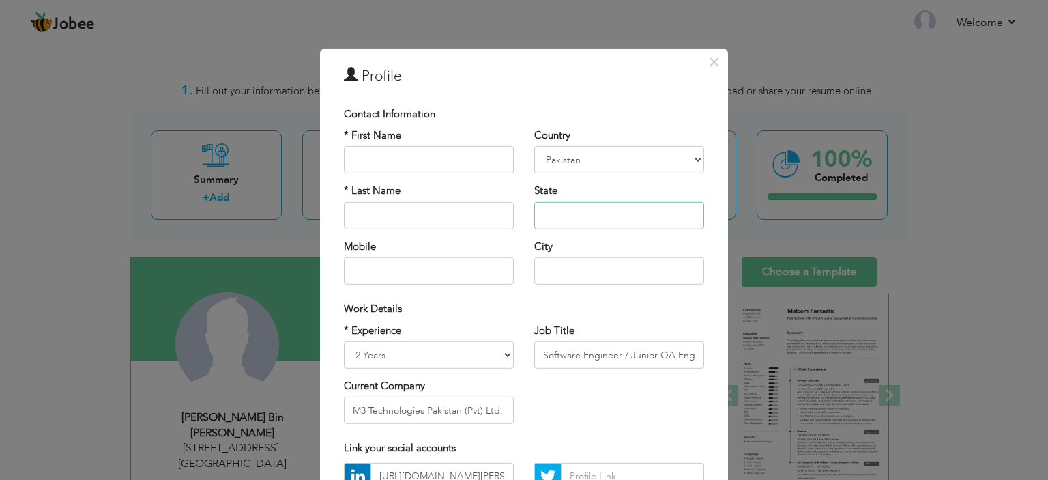
click at [663, 213] on input "text" at bounding box center [619, 215] width 170 height 27
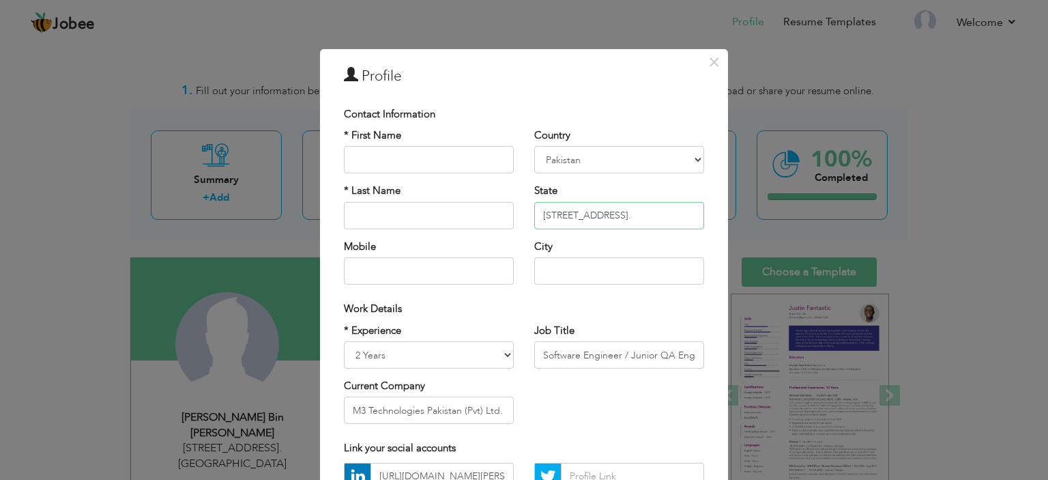
click at [646, 216] on input "[STREET_ADDRESS]." at bounding box center [619, 215] width 170 height 27
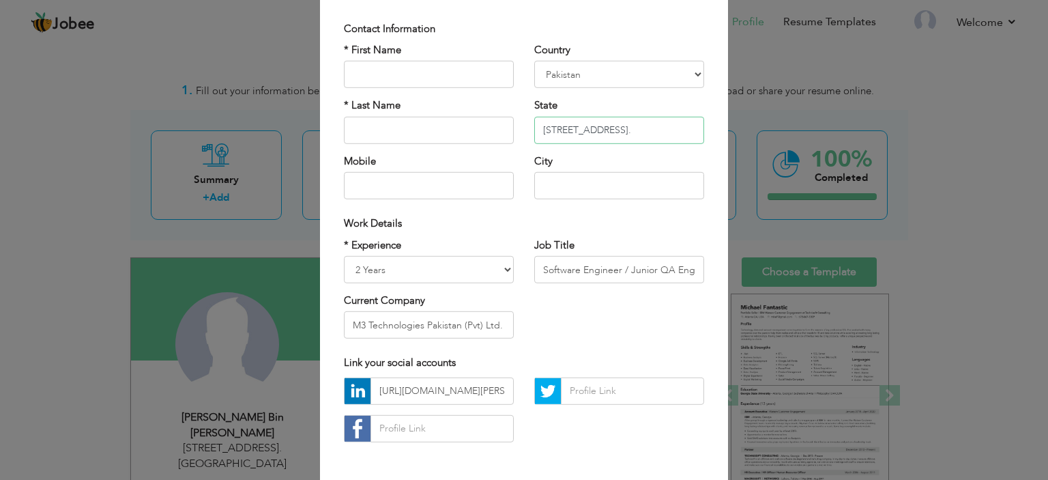
scroll to position [140, 0]
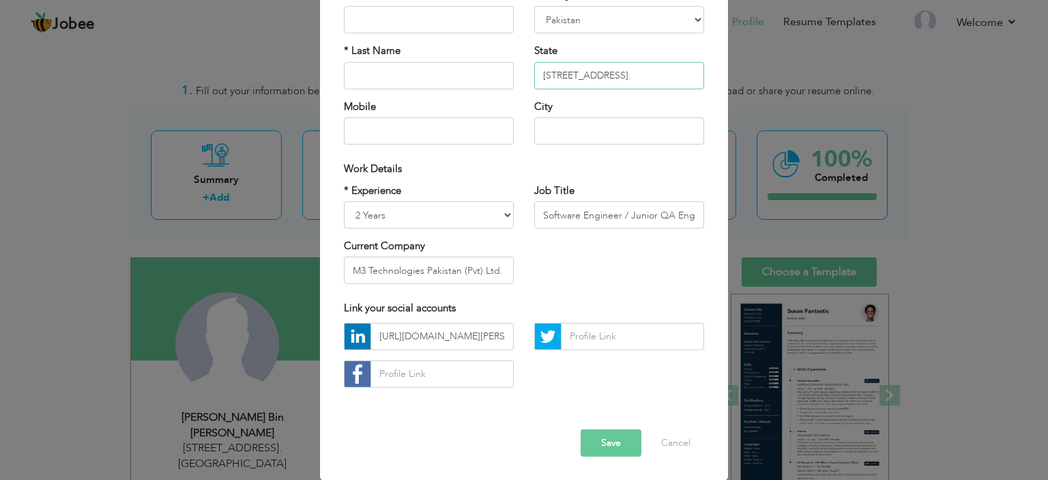
type input "[STREET_ADDRESS]."
click at [608, 437] on button "Save" at bounding box center [611, 442] width 61 height 27
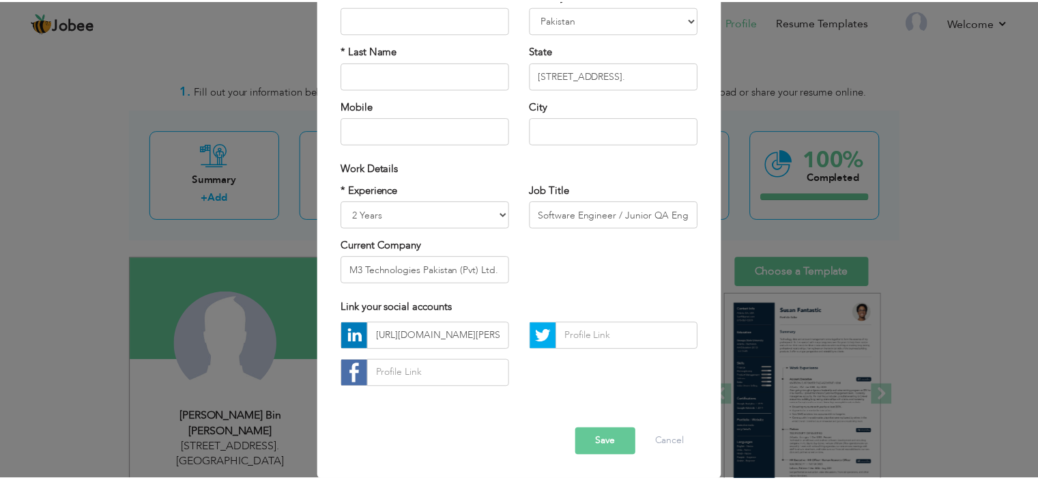
scroll to position [0, 0]
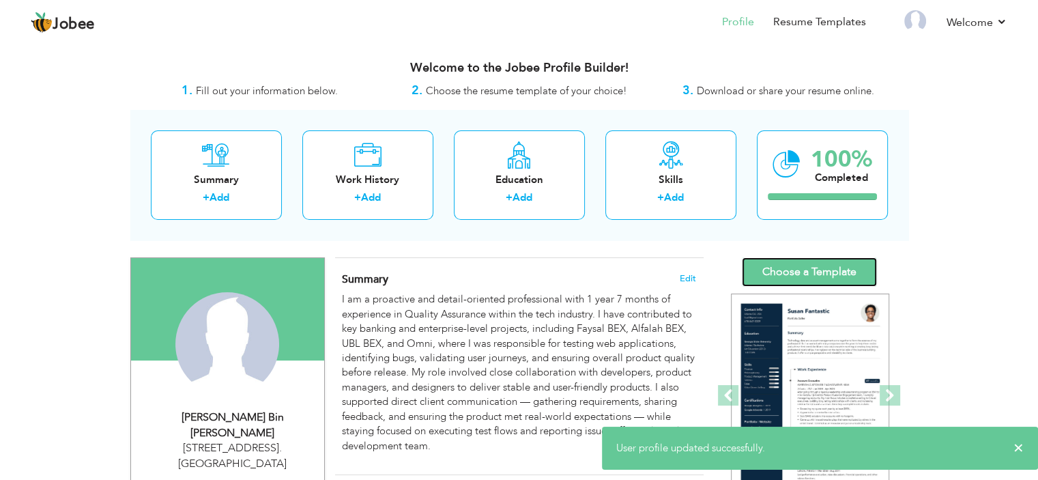
click at [817, 278] on link "Choose a Template" at bounding box center [809, 271] width 135 height 29
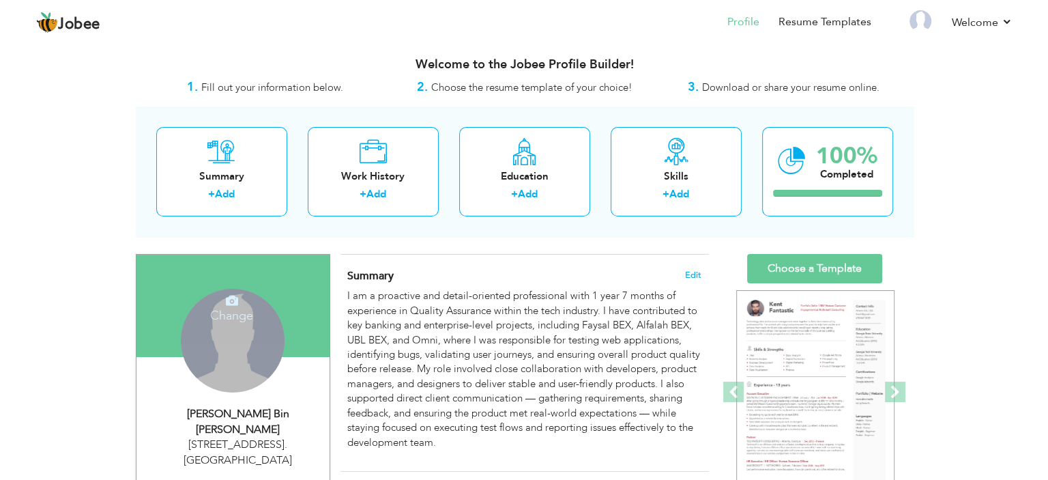
scroll to position [68, 0]
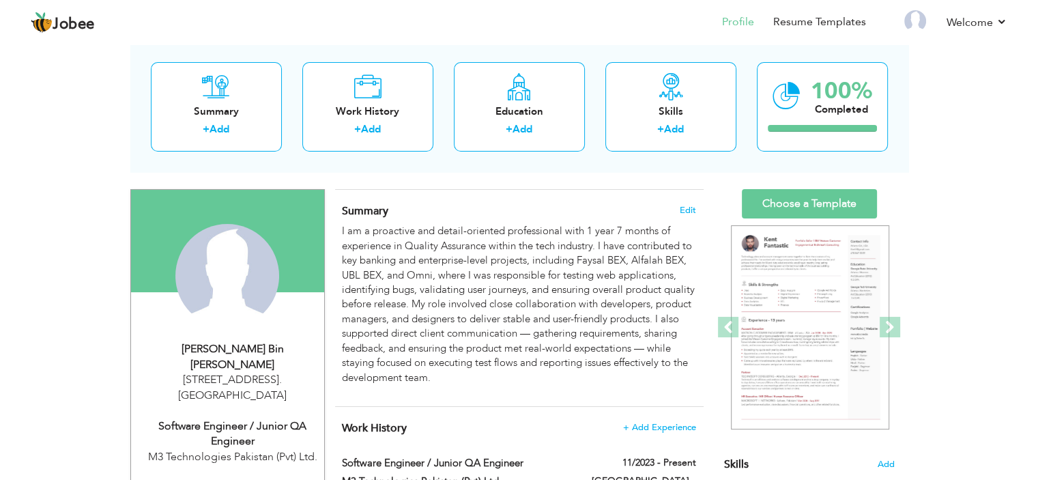
click at [246, 380] on div "[STREET_ADDRESS]. [GEOGRAPHIC_DATA]" at bounding box center [232, 387] width 183 height 31
select select "number:166"
select select "number:4"
type input "M3 Technologies Pakistan (Pvt) Ltd."
type input "Software Engineer / Junior QA Engineer"
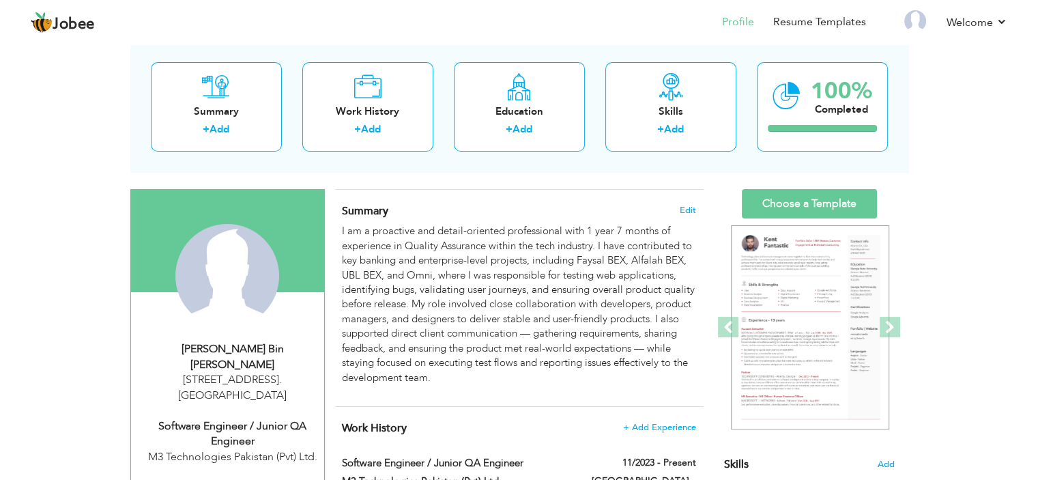
type input "[URL][DOMAIN_NAME][PERSON_NAME]"
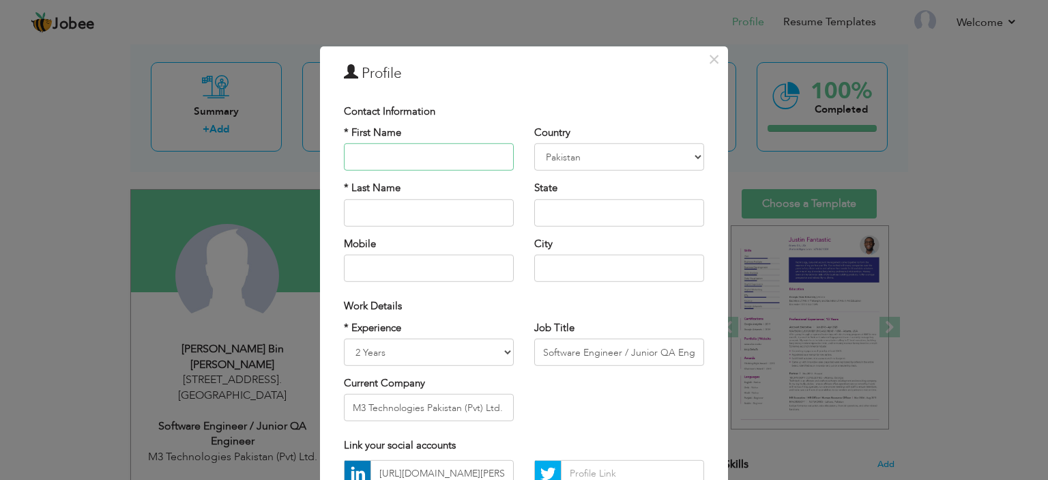
scroll to position [0, 0]
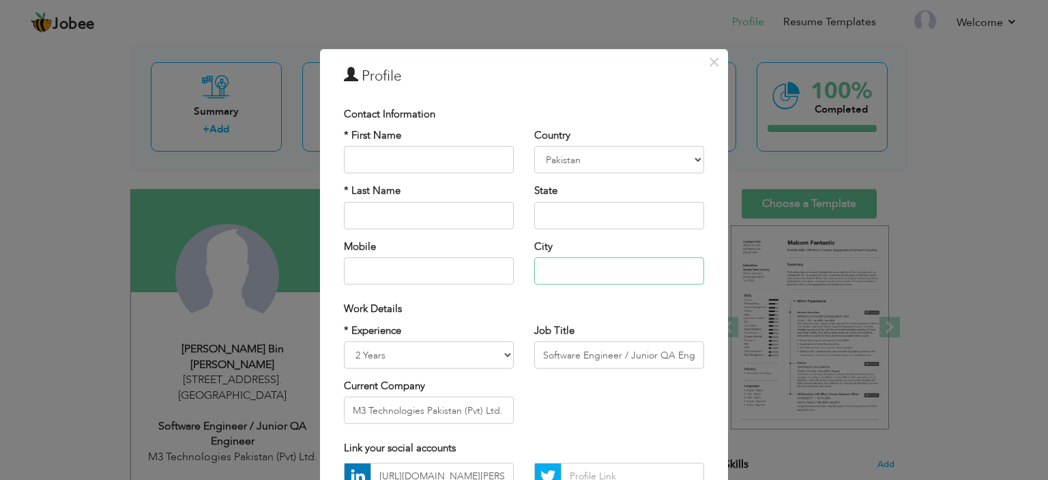
click at [622, 272] on input "text" at bounding box center [619, 270] width 170 height 27
type input "[GEOGRAPHIC_DATA]"
type input "[PERSON_NAME]"
click at [639, 216] on input "text" at bounding box center [619, 215] width 170 height 27
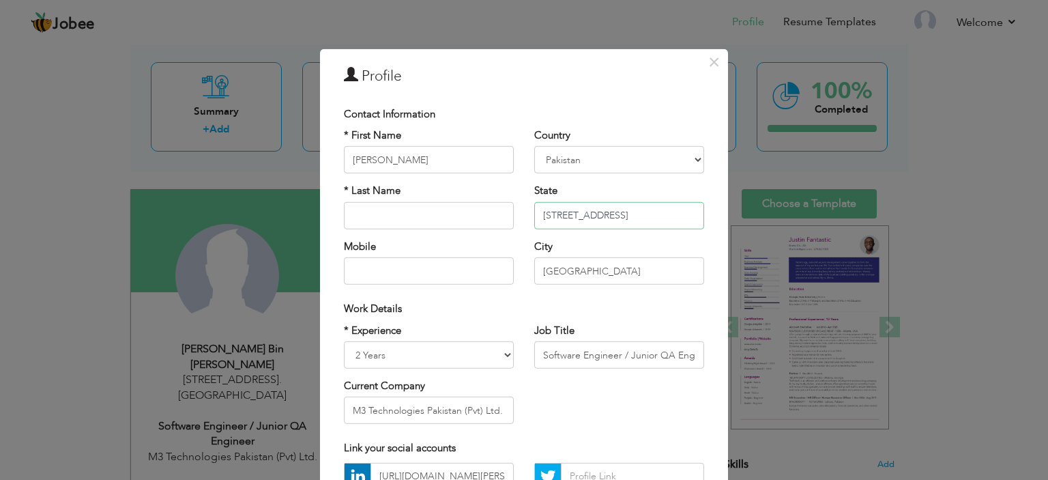
scroll to position [0, 108]
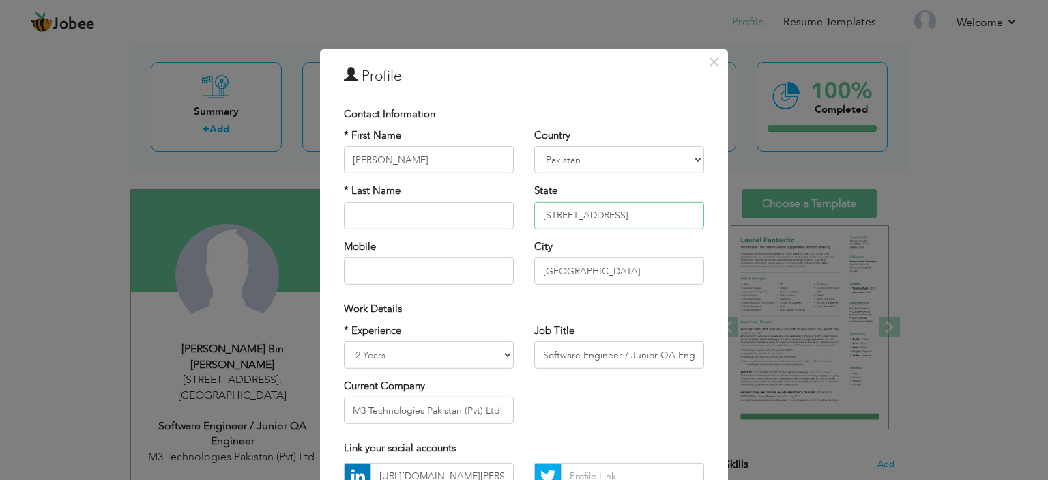
type input "[STREET_ADDRESS]"
click at [614, 390] on div "* Experience Entry Level Less than 1 Year 1 Year 2 Years 3 Years 4 Years 5 Year…" at bounding box center [524, 378] width 381 height 111
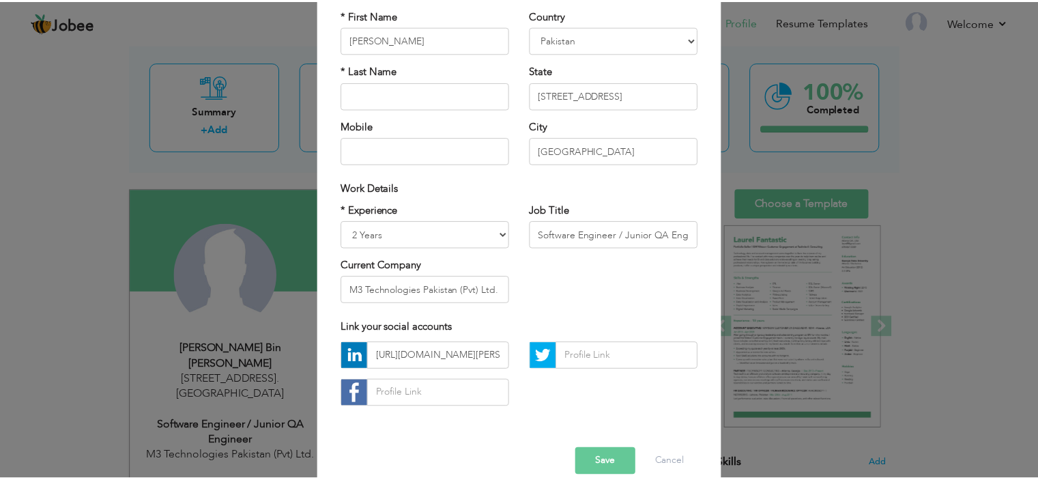
scroll to position [140, 0]
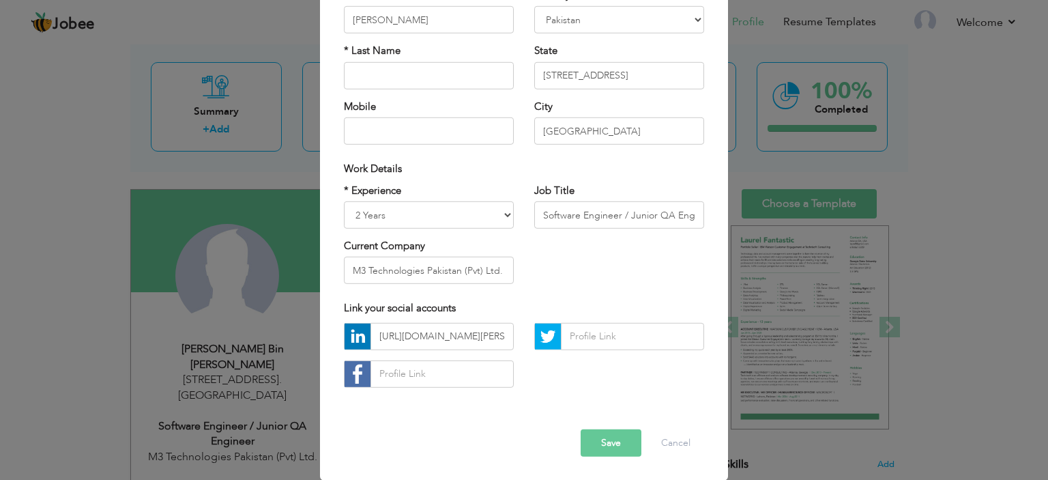
click at [606, 441] on button "Save" at bounding box center [611, 442] width 61 height 27
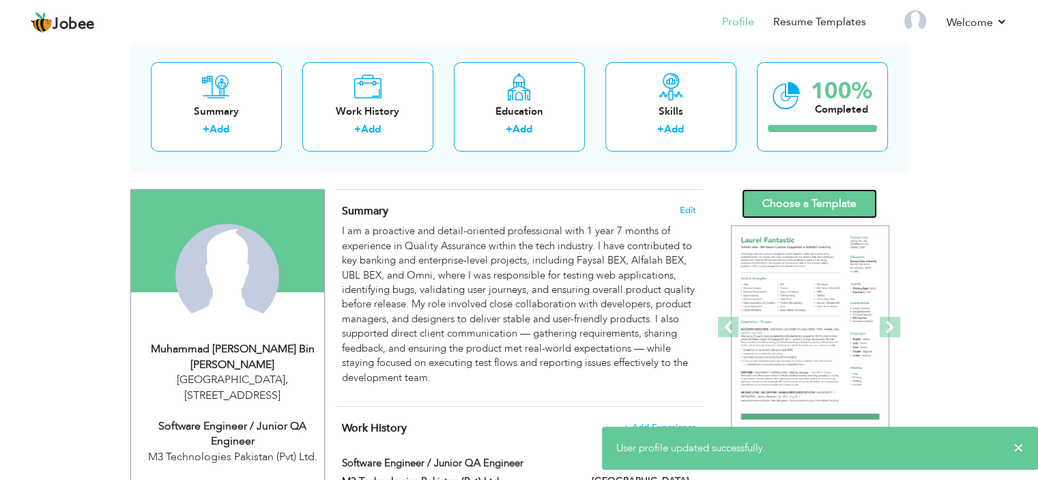
click at [811, 205] on link "Choose a Template" at bounding box center [809, 203] width 135 height 29
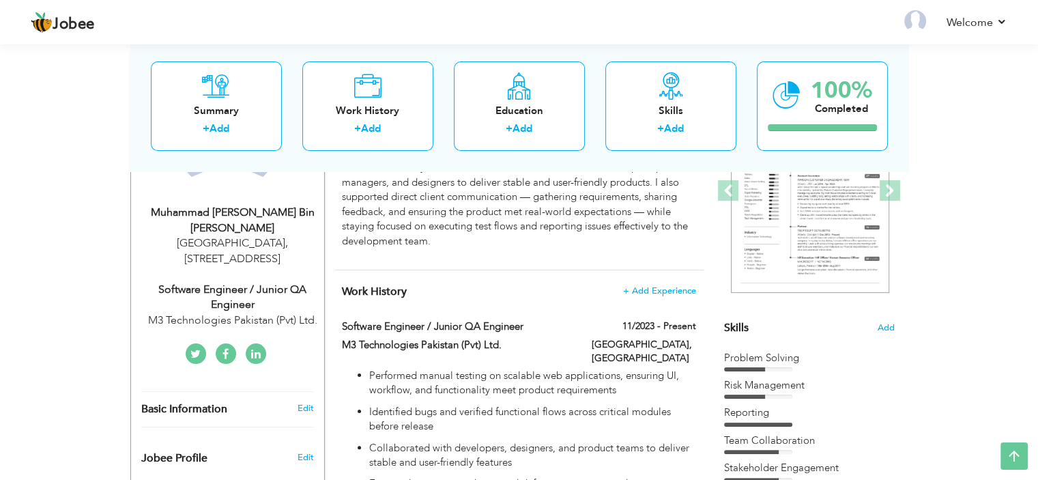
click at [246, 235] on div "[STREET_ADDRESS]" at bounding box center [232, 250] width 183 height 31
select select "number:166"
select select "number:4"
type input "M3 Technologies Pakistan (Pvt) Ltd."
type input "Software Engineer / Junior QA Engineer"
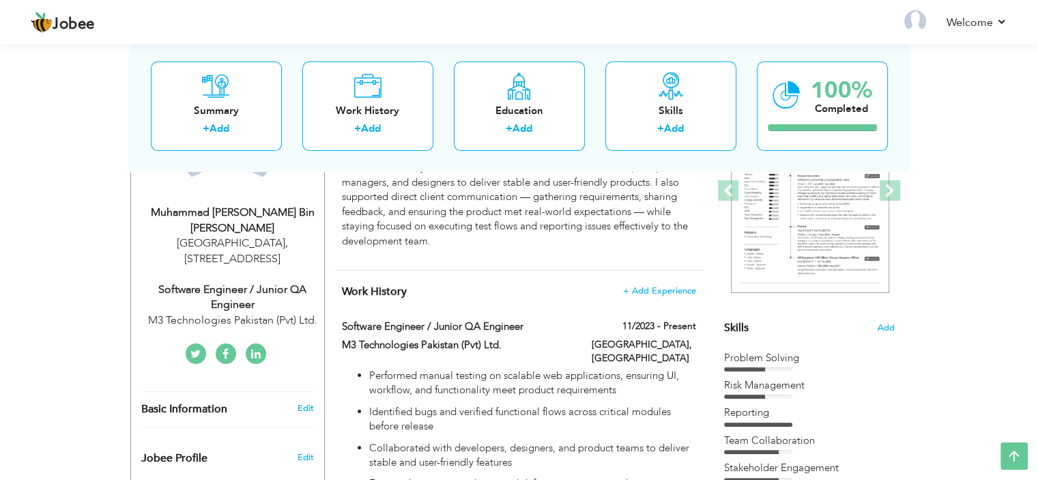
type input "[URL][DOMAIN_NAME][PERSON_NAME]"
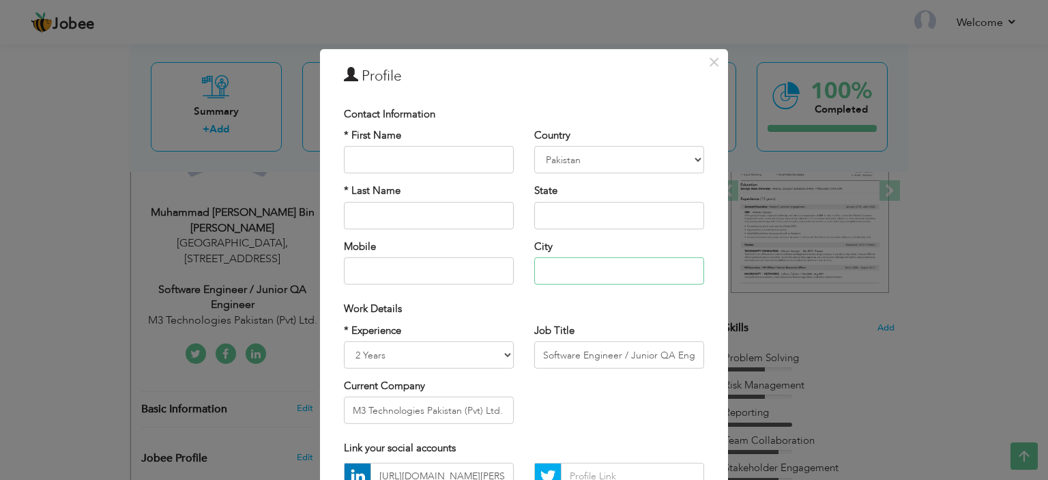
click at [593, 261] on input "text" at bounding box center [619, 270] width 170 height 27
type input "[GEOGRAPHIC_DATA]"
click at [671, 215] on input "text" at bounding box center [619, 215] width 170 height 27
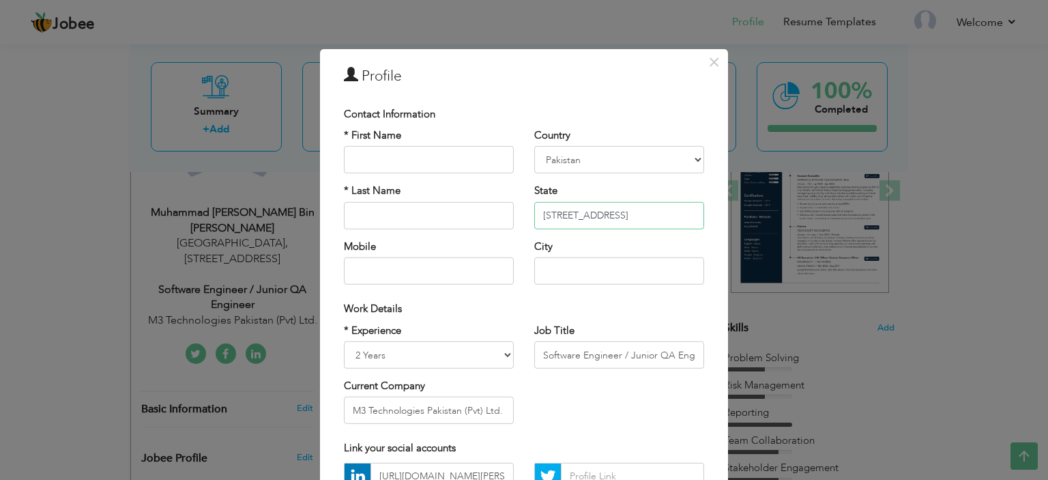
scroll to position [0, 108]
click at [661, 215] on input "Sheet No 15, House No 15,3/4-4b, Model Colony, Malir, Sindh" at bounding box center [619, 215] width 170 height 27
click at [662, 215] on input "Sheet No 15, House No 15,3/4-4b, Model Colony, Malir, Sindh" at bounding box center [619, 215] width 170 height 27
click at [663, 215] on input "Sheet No 15, House No 15,3/4-4b, Model Colony, Malir, Sindh" at bounding box center [619, 215] width 170 height 27
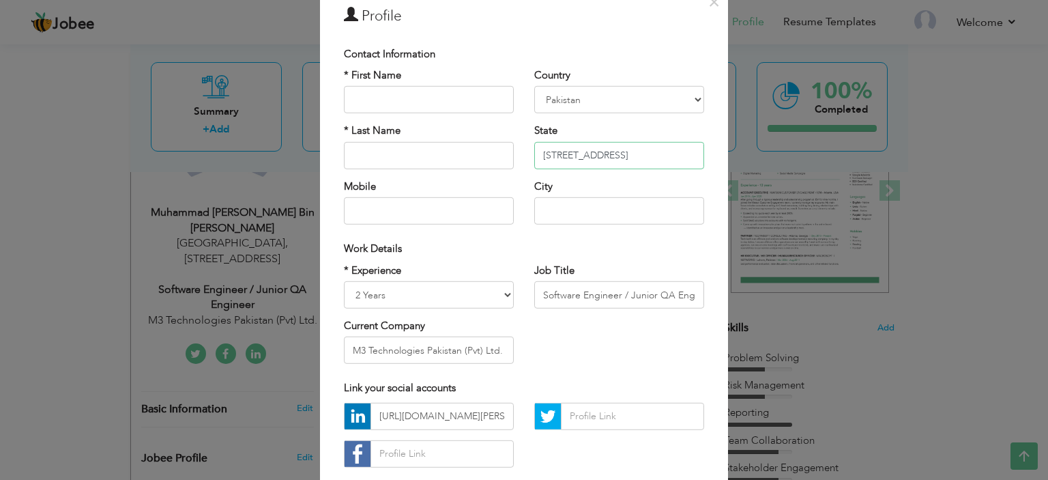
scroll to position [140, 0]
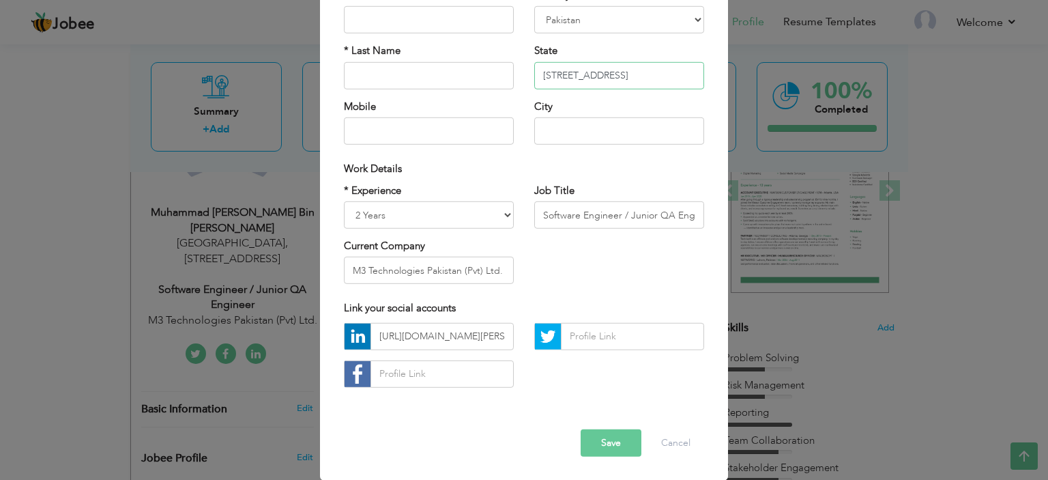
type input "Sheet No 15, House No 15,3/4-4b, Model Colony, Malir, Karachi, Sindh"
click at [598, 439] on button "Save" at bounding box center [611, 442] width 61 height 27
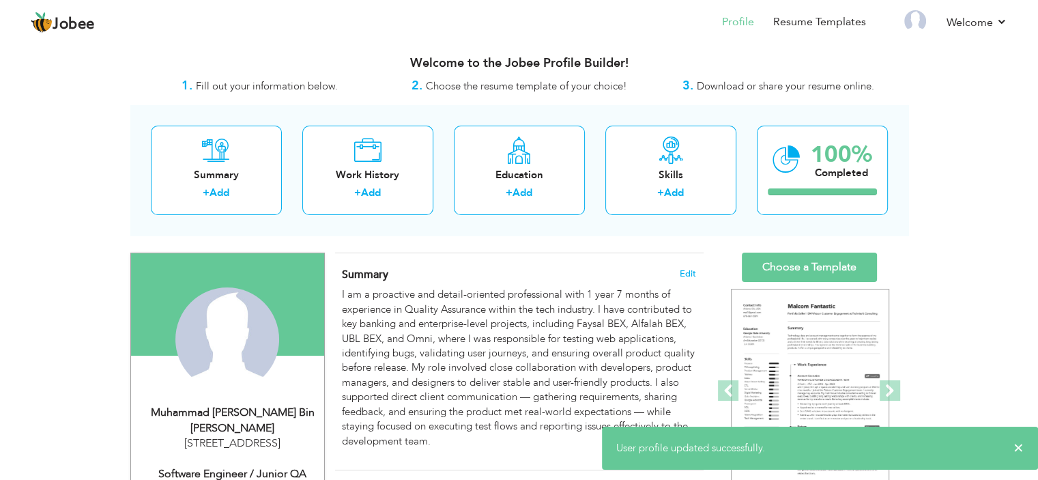
scroll to position [0, 0]
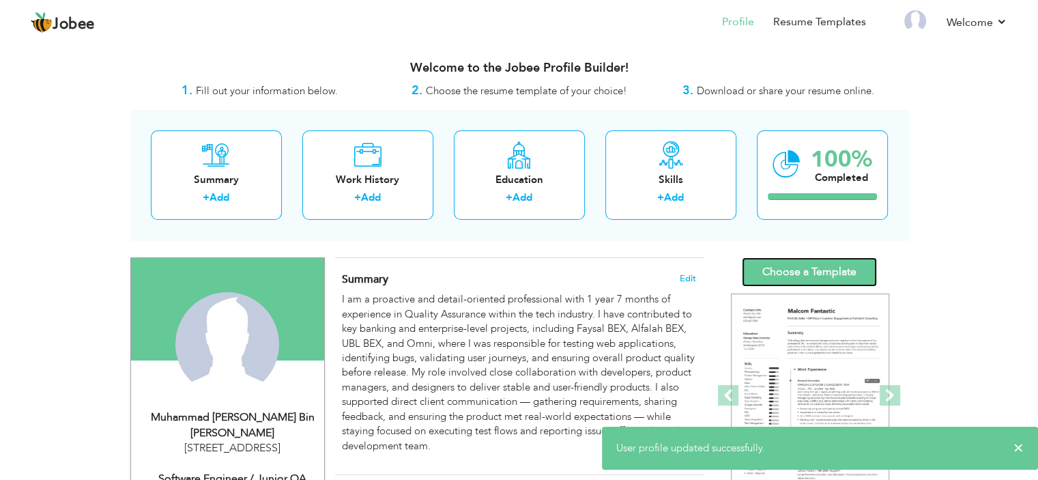
click at [810, 272] on link "Choose a Template" at bounding box center [809, 271] width 135 height 29
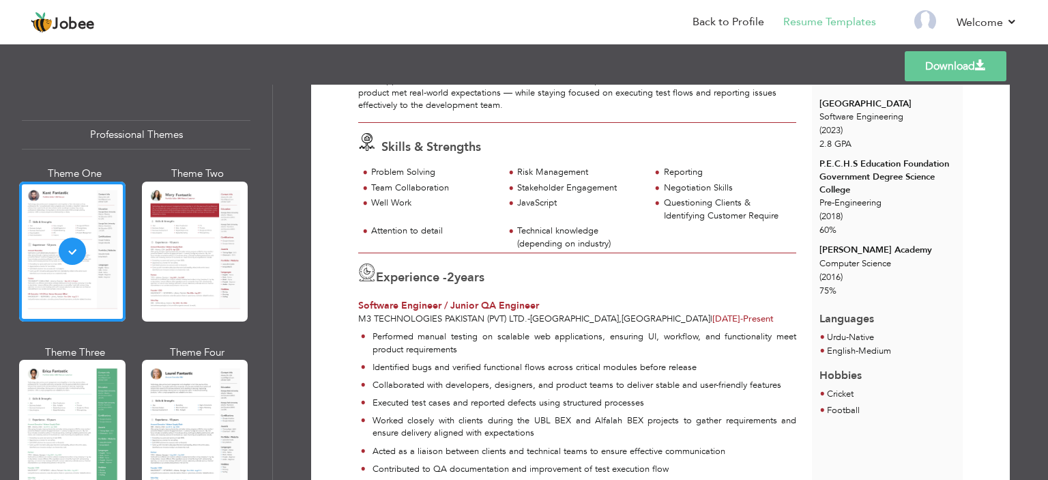
scroll to position [205, 0]
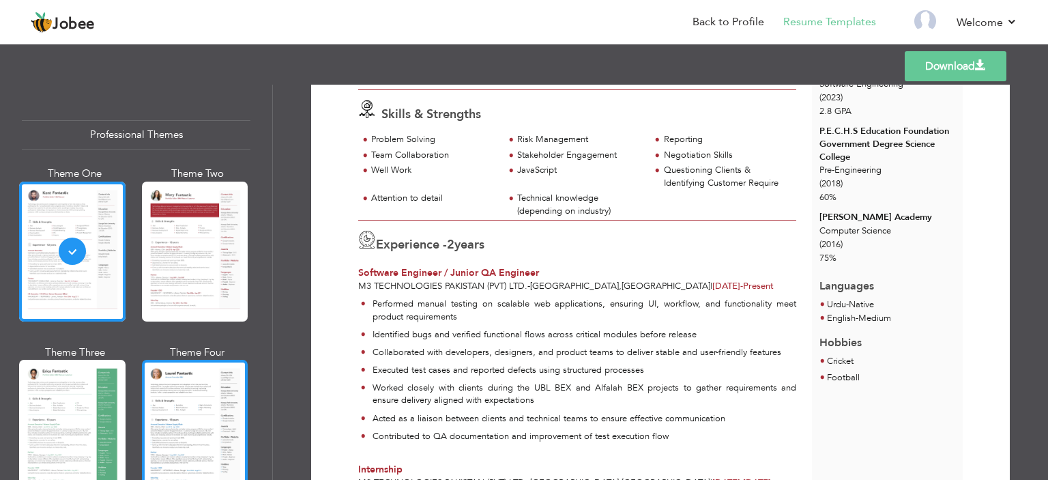
click at [220, 385] on div at bounding box center [195, 430] width 106 height 140
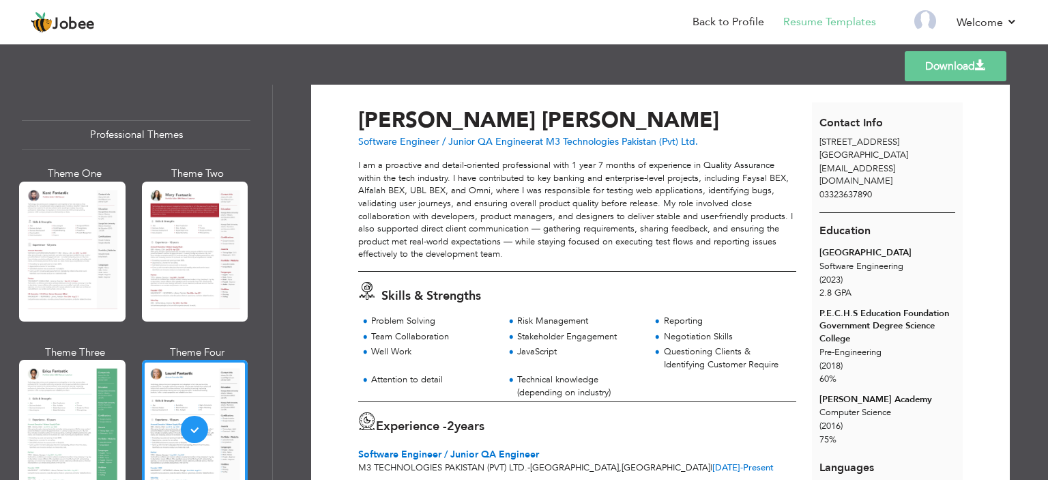
scroll to position [0, 0]
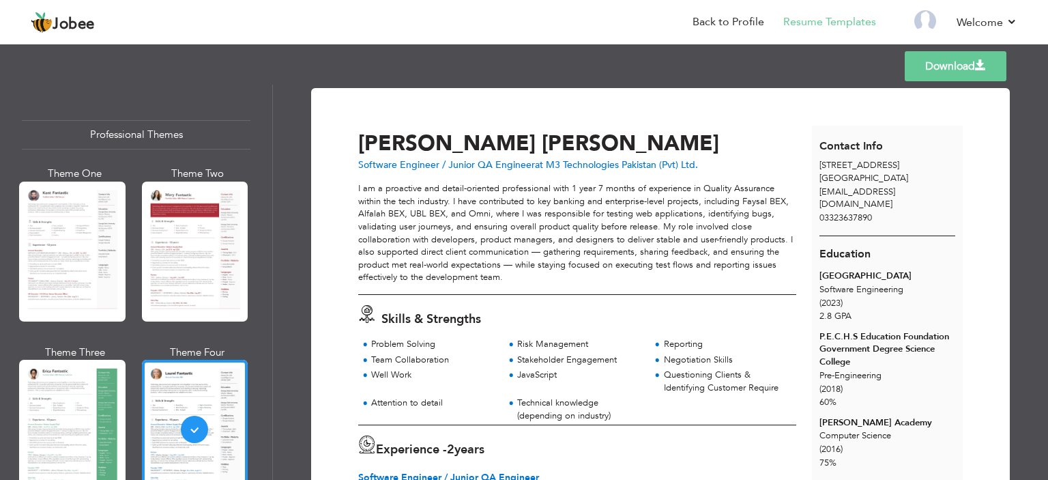
click at [965, 65] on link "Download" at bounding box center [956, 66] width 102 height 30
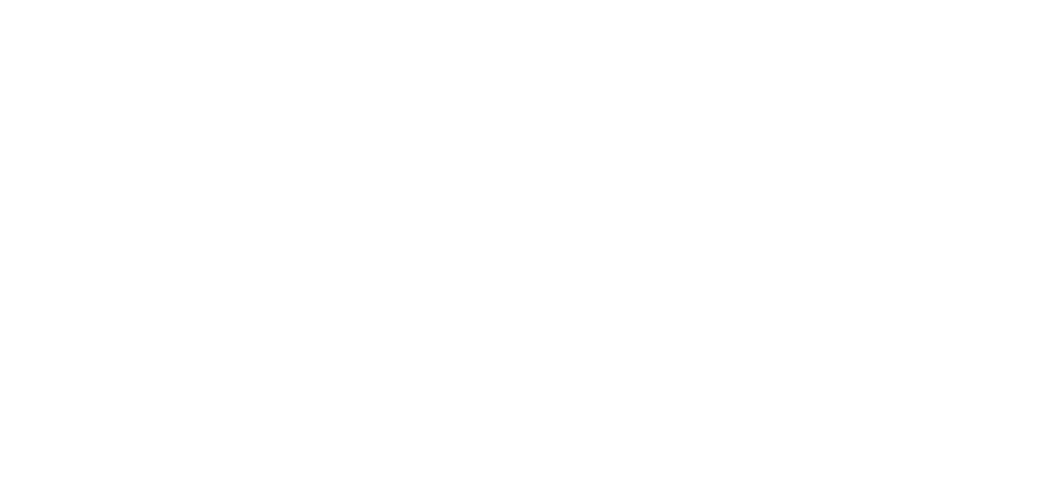
select select
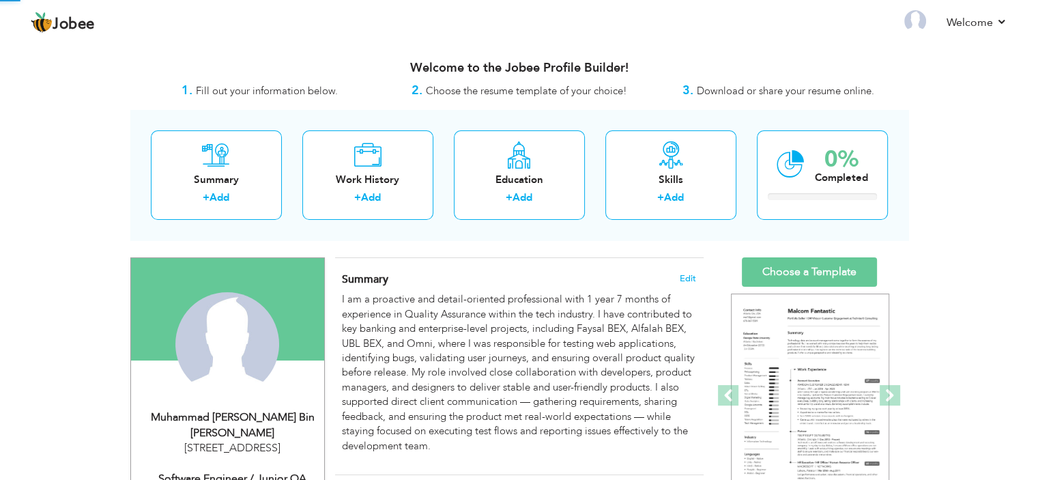
select select "?"
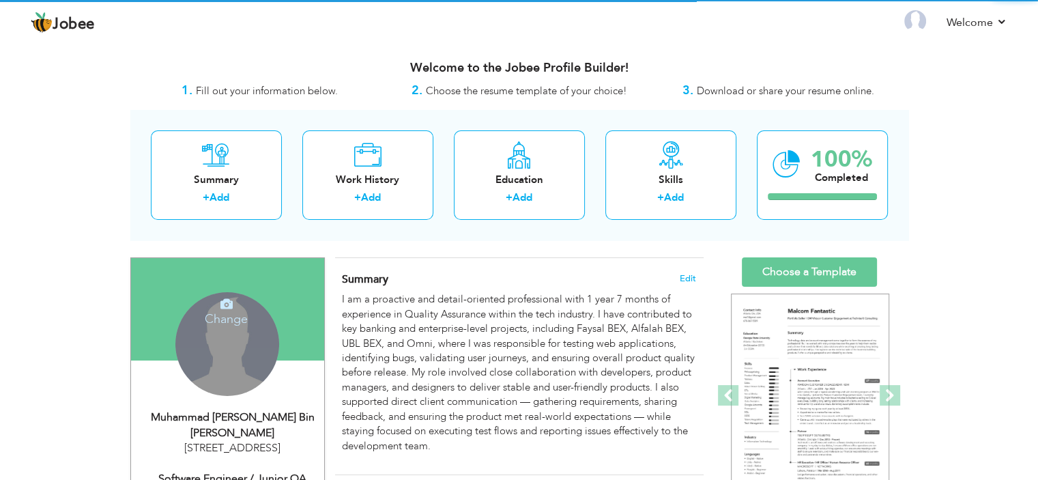
click at [235, 420] on div "Muhammad [PERSON_NAME] Bin [PERSON_NAME]" at bounding box center [232, 424] width 183 height 31
select select "number:166"
select select "number:4"
type input "M3 Technologies Pakistan (Pvt) Ltd."
type input "Software Engineer / Junior QA Engineer"
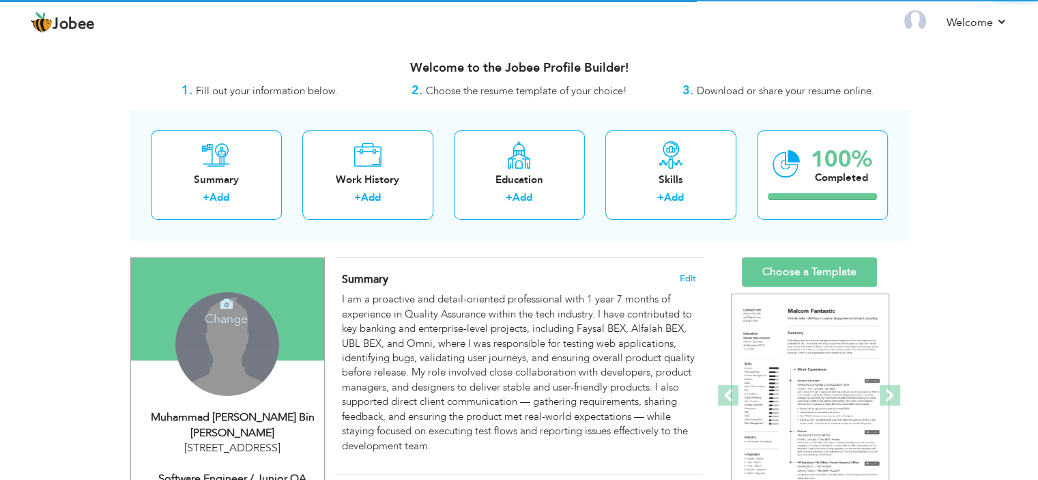
type input "https://www.linkedin.com/in/abdul-ahad-bf/"
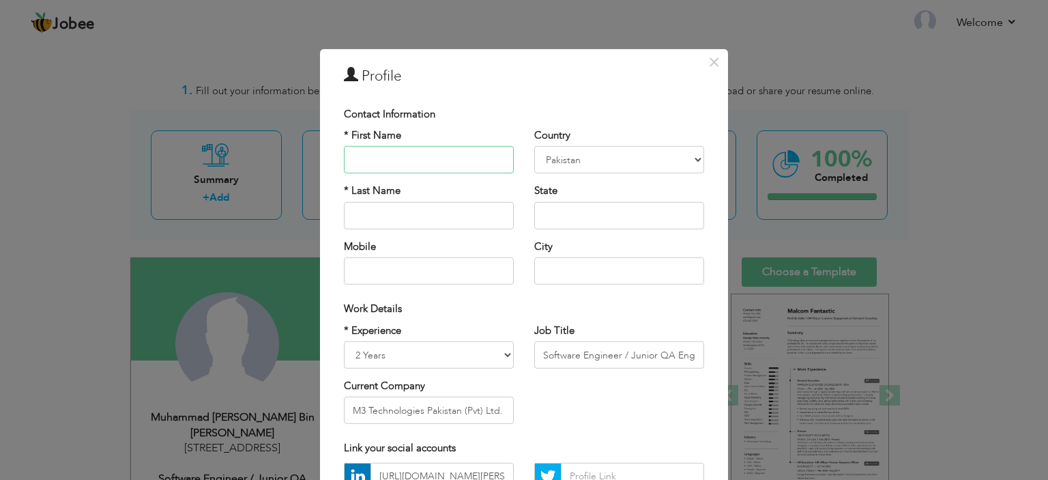
click at [401, 161] on input "text" at bounding box center [429, 159] width 170 height 27
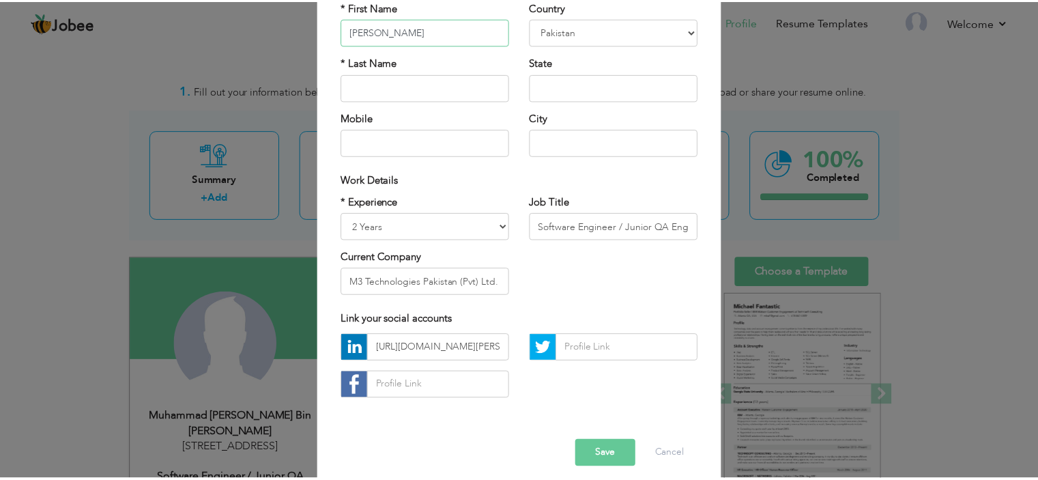
scroll to position [140, 0]
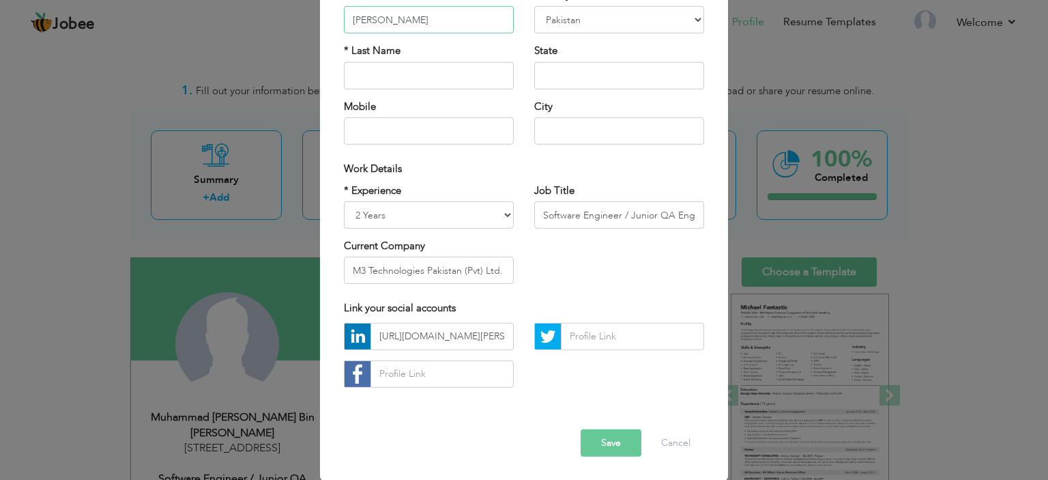
type input "[PERSON_NAME]"
click at [625, 445] on button "Save" at bounding box center [611, 442] width 61 height 27
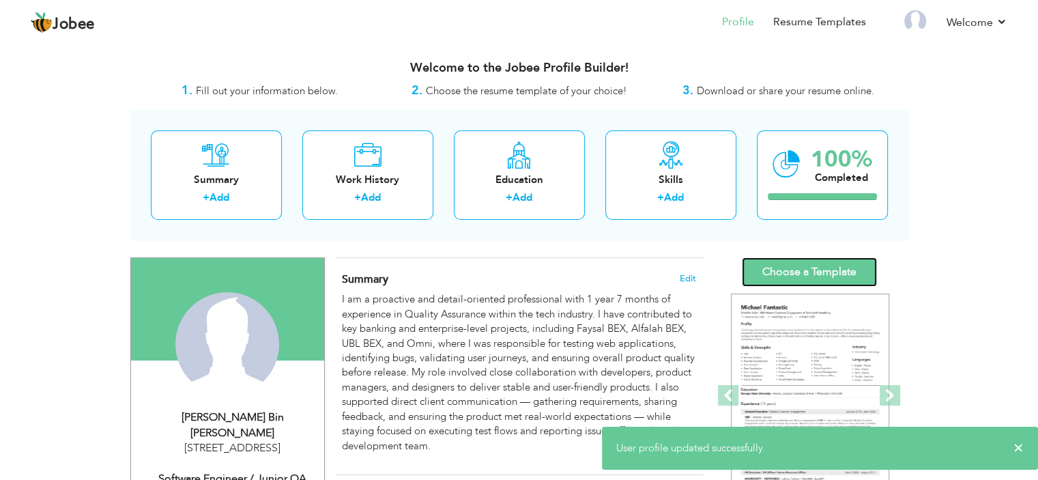
click at [773, 269] on link "Choose a Template" at bounding box center [809, 271] width 135 height 29
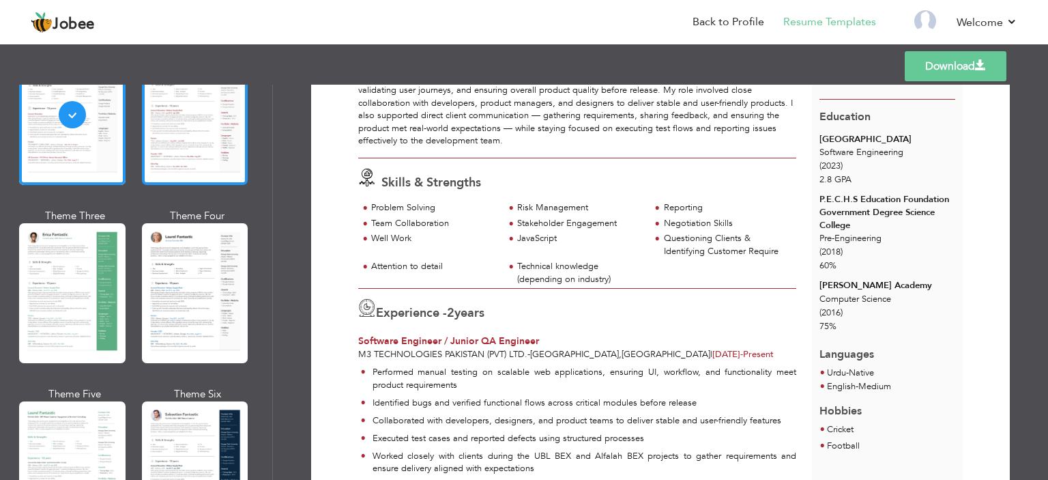
scroll to position [68, 0]
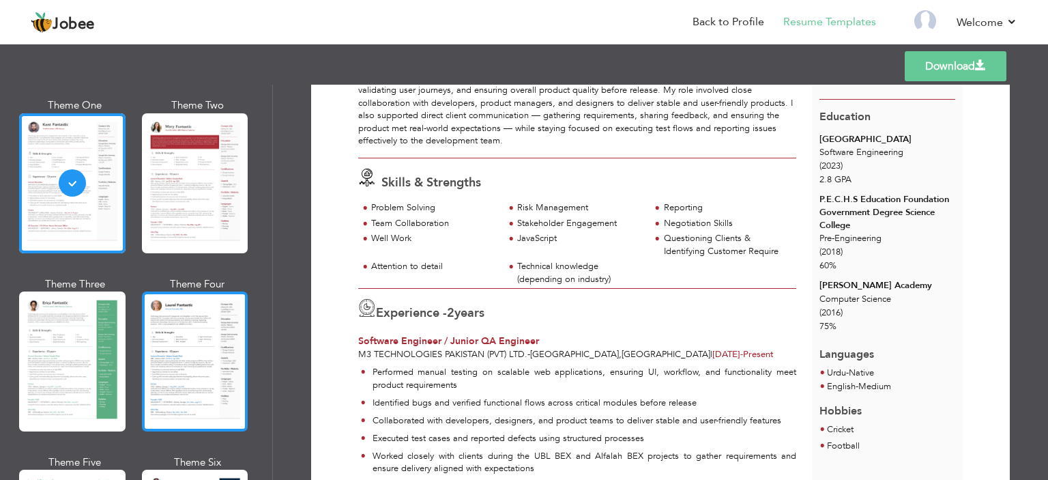
click at [210, 351] on div at bounding box center [195, 361] width 106 height 140
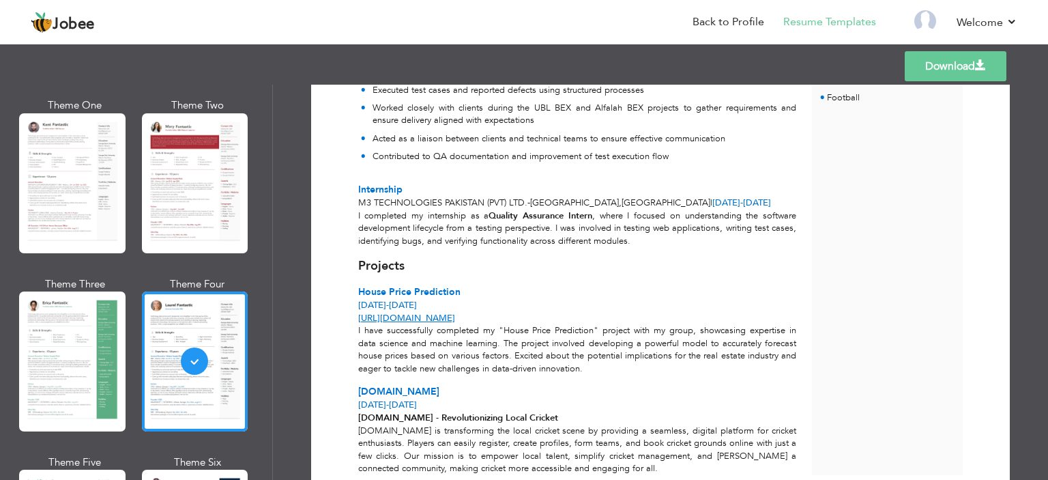
scroll to position [543, 0]
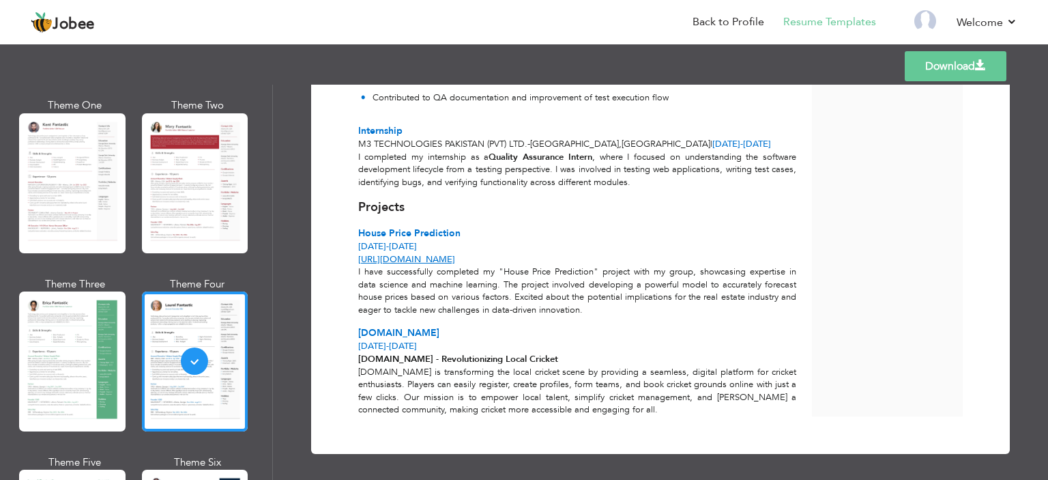
click at [929, 74] on link "Download" at bounding box center [956, 66] width 102 height 30
click at [716, 205] on div "Projects" at bounding box center [577, 208] width 438 height 18
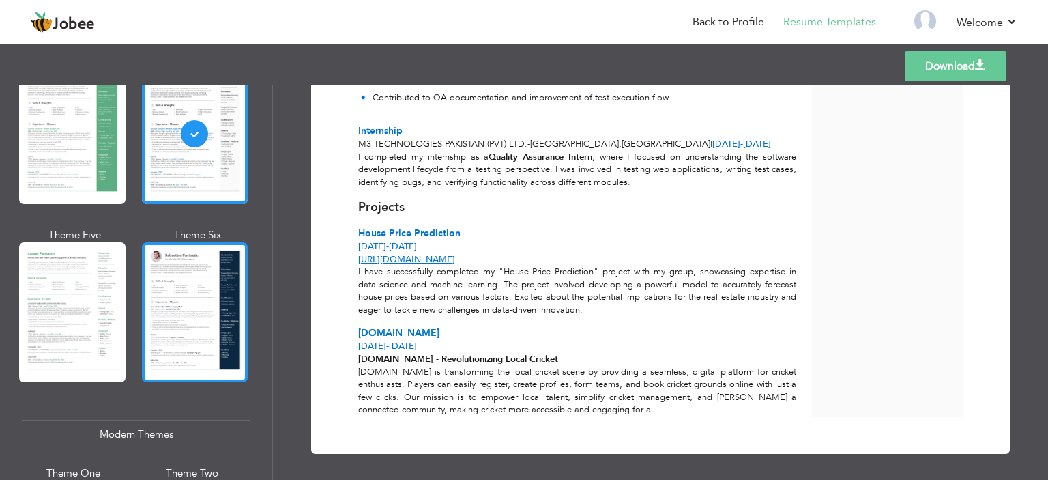
scroll to position [341, 0]
